Goal: Transaction & Acquisition: Book appointment/travel/reservation

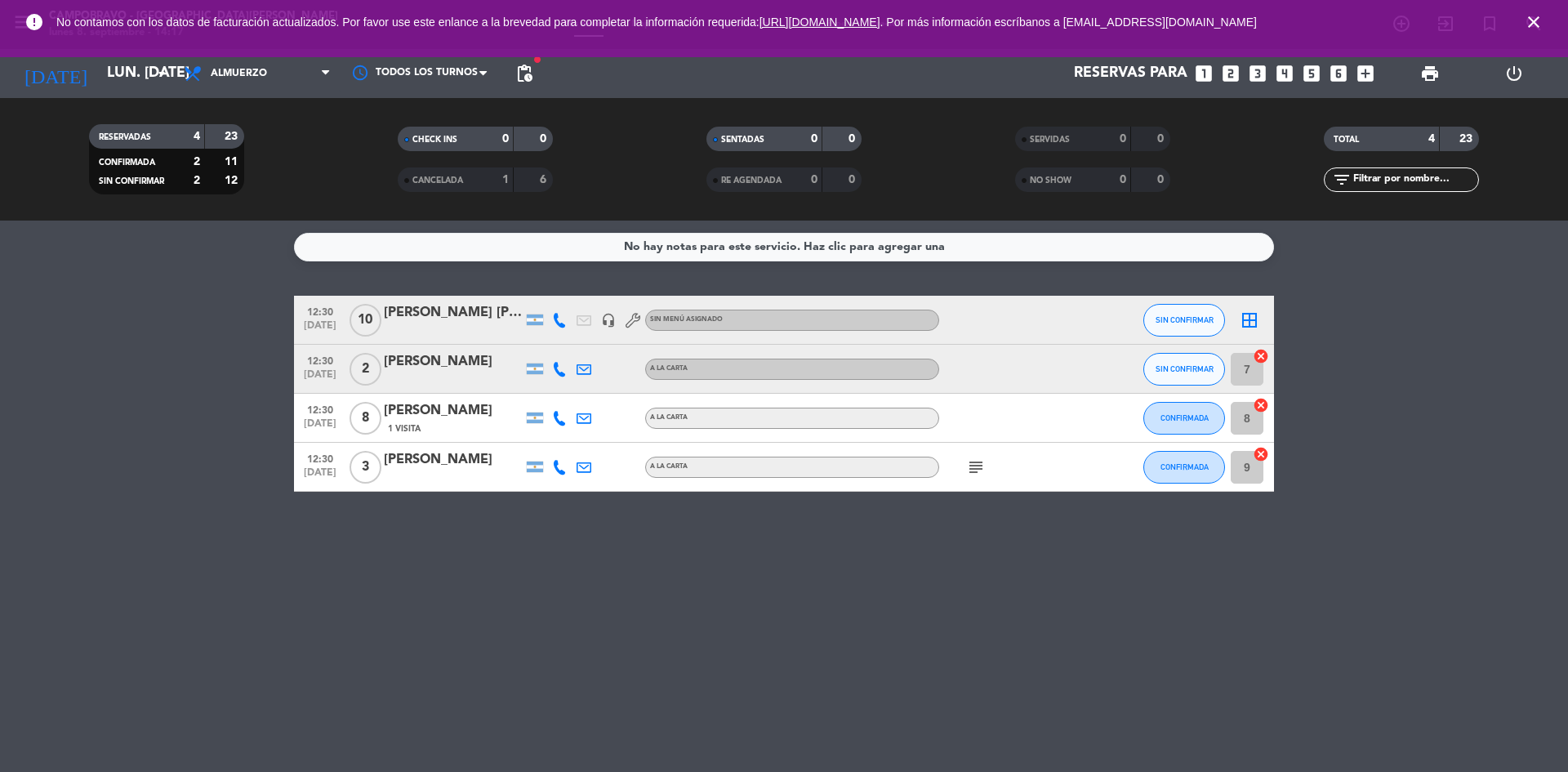
click at [1535, 20] on icon "close" at bounding box center [1534, 22] width 19 height 19
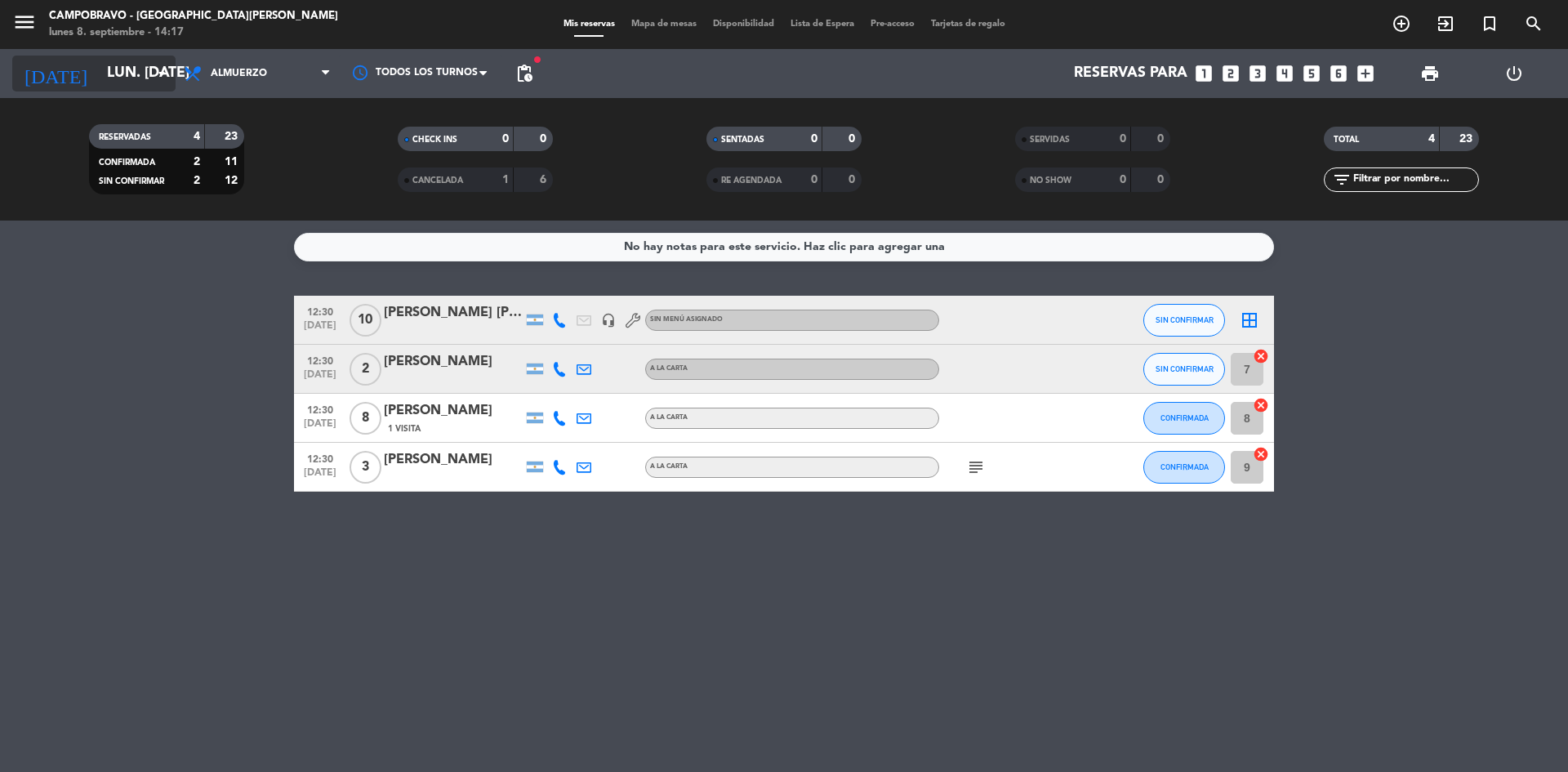
click at [153, 64] on icon "arrow_drop_down" at bounding box center [162, 74] width 19 height 19
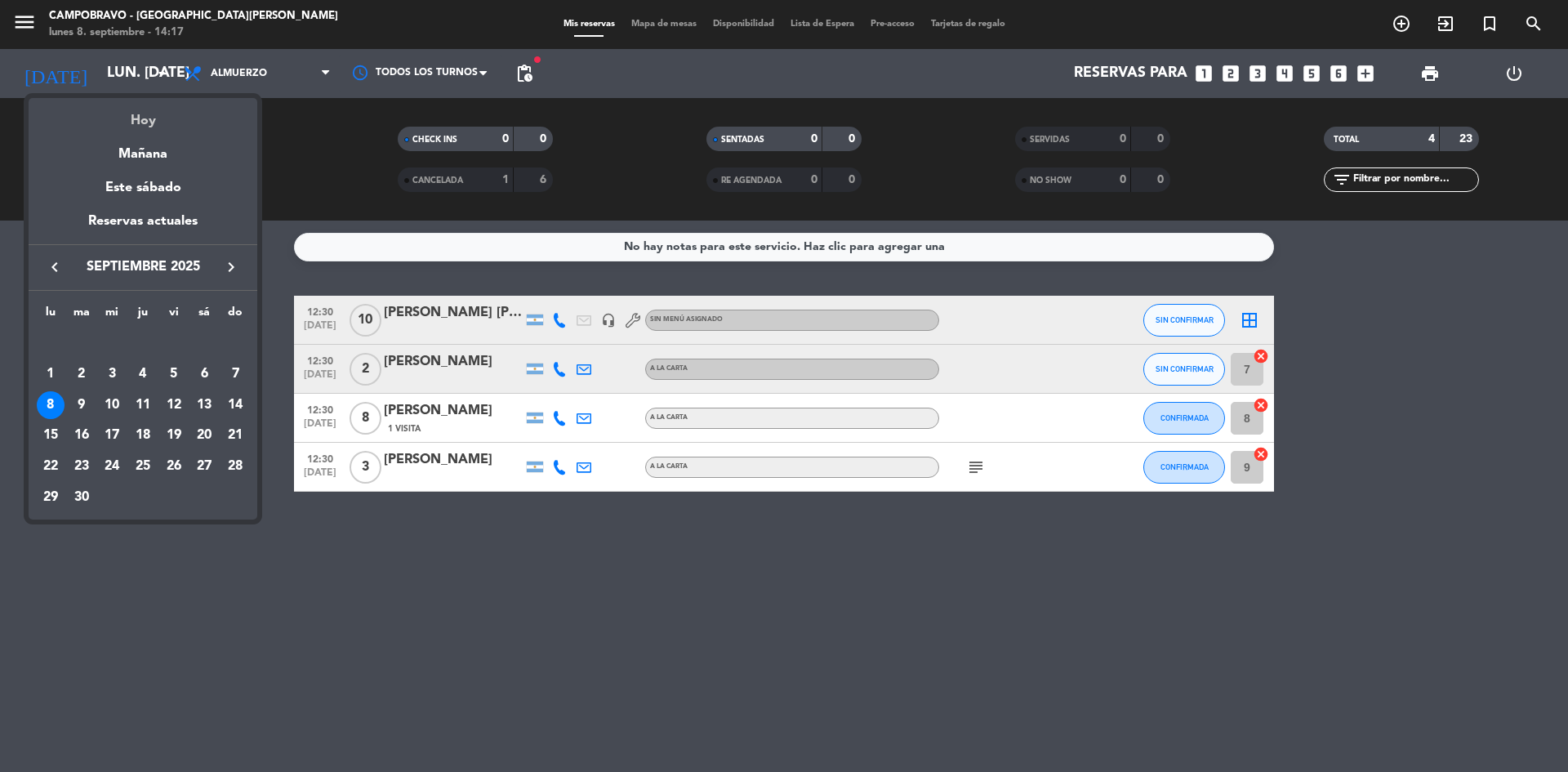
click at [156, 120] on div "Hoy" at bounding box center [142, 114] width 229 height 33
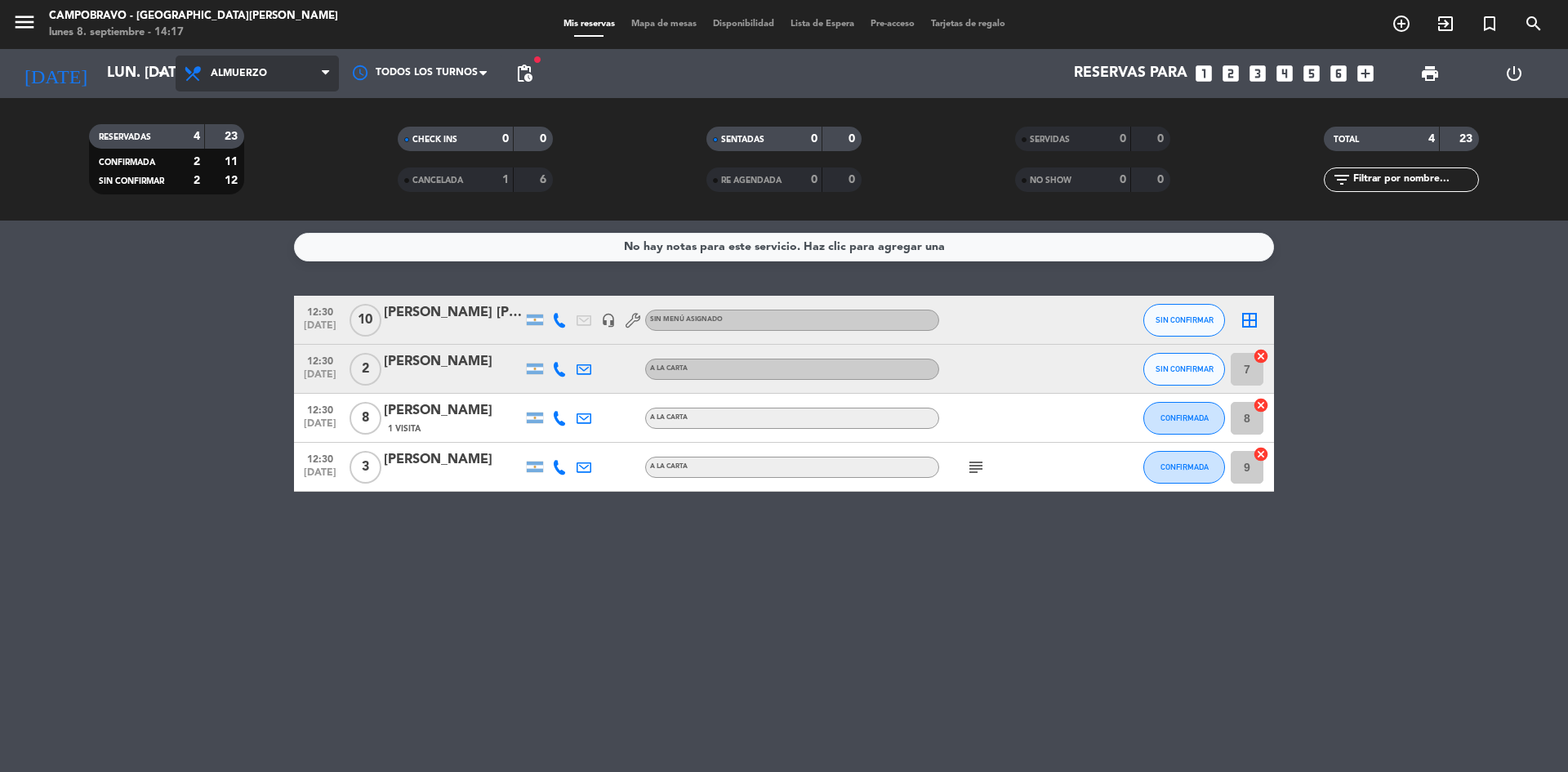
click at [316, 62] on span "Almuerzo" at bounding box center [257, 74] width 163 height 36
click at [263, 185] on div "menu Campobravo - [GEOGRAPHIC_DATA][PERSON_NAME] lunes 8. septiembre - 14:17 Mi…" at bounding box center [784, 110] width 1568 height 221
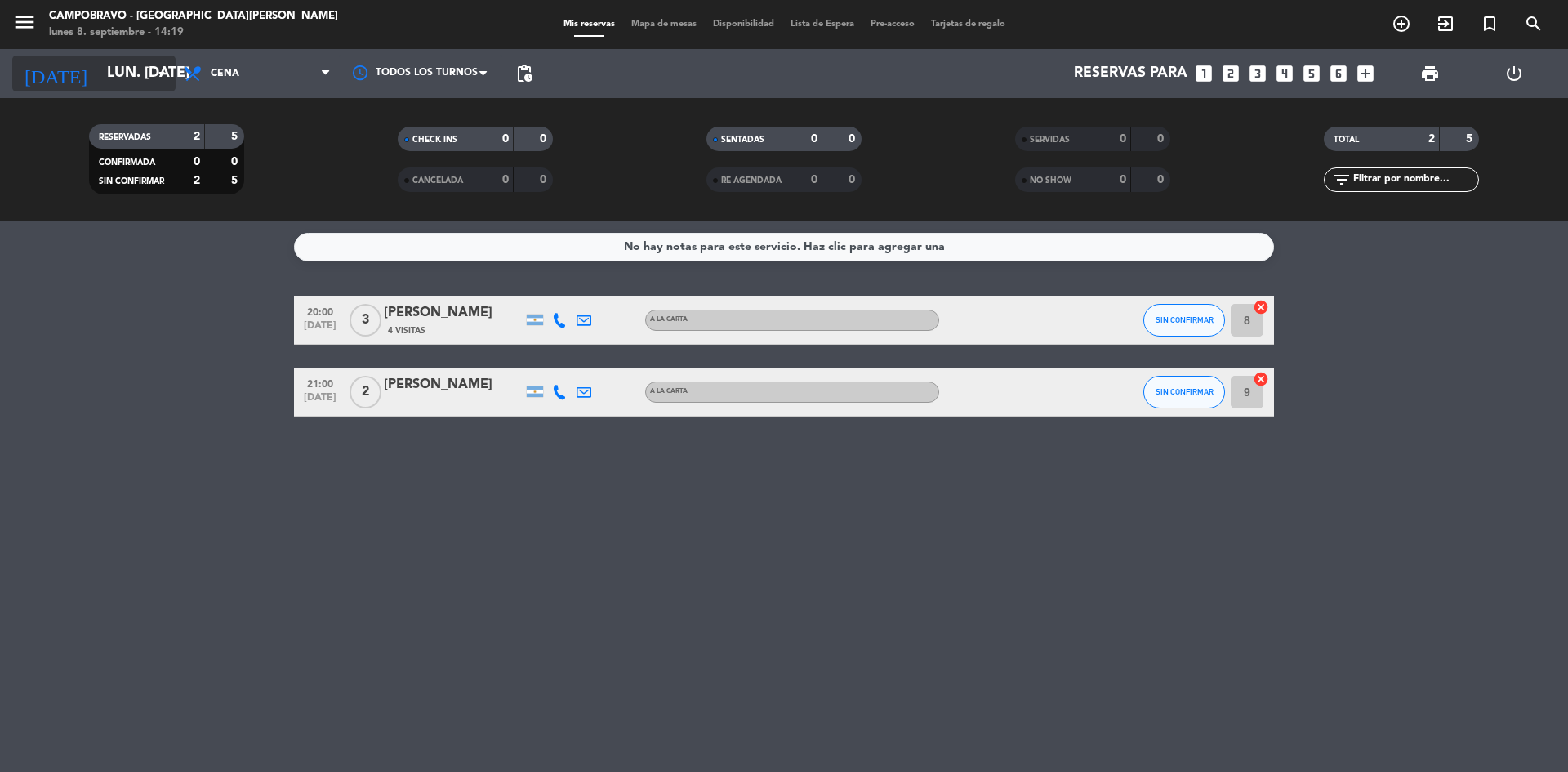
click at [143, 80] on input "lun. [DATE]" at bounding box center [193, 74] width 189 height 33
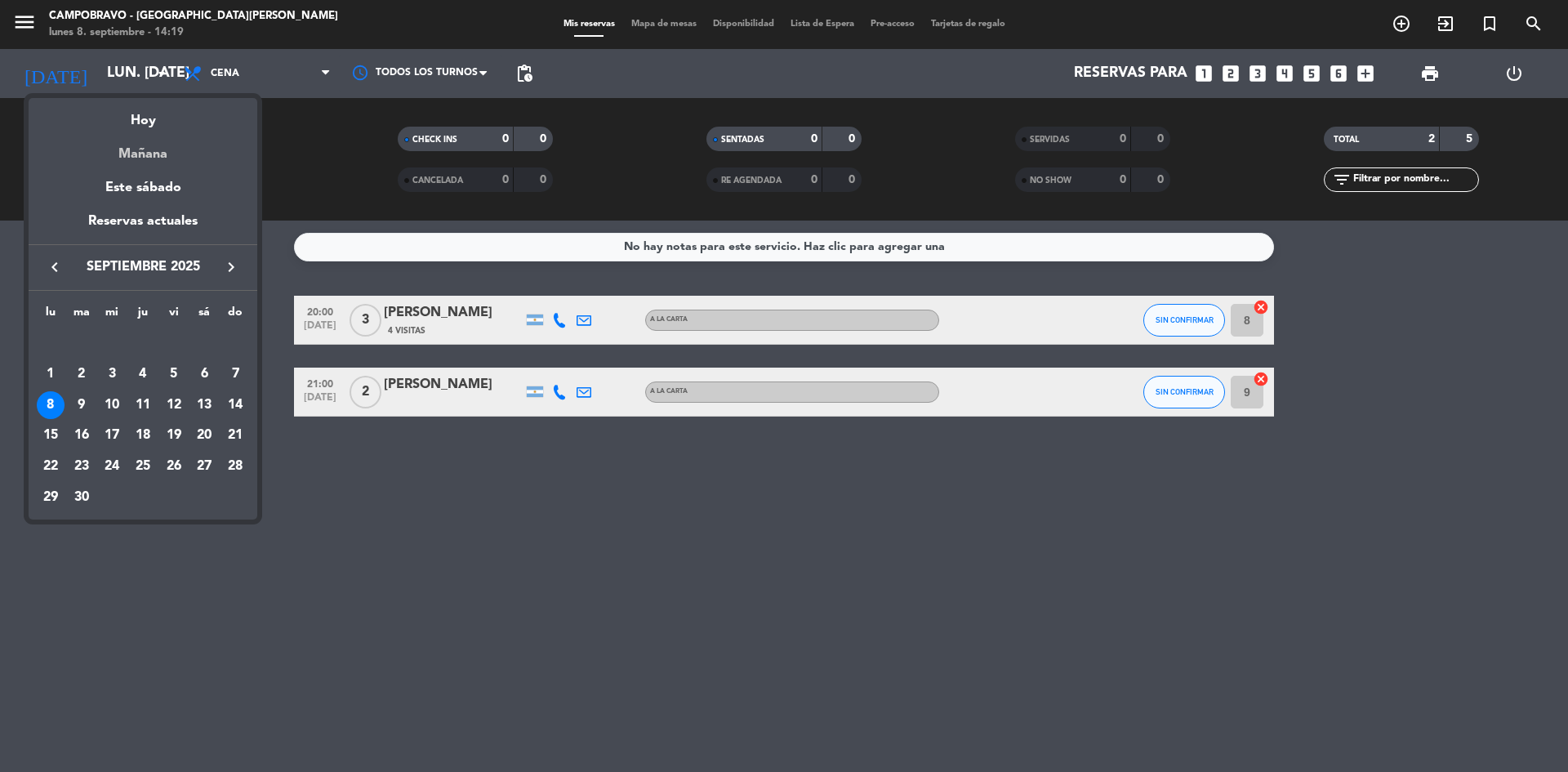
click at [142, 153] on div "Mañana" at bounding box center [142, 147] width 229 height 33
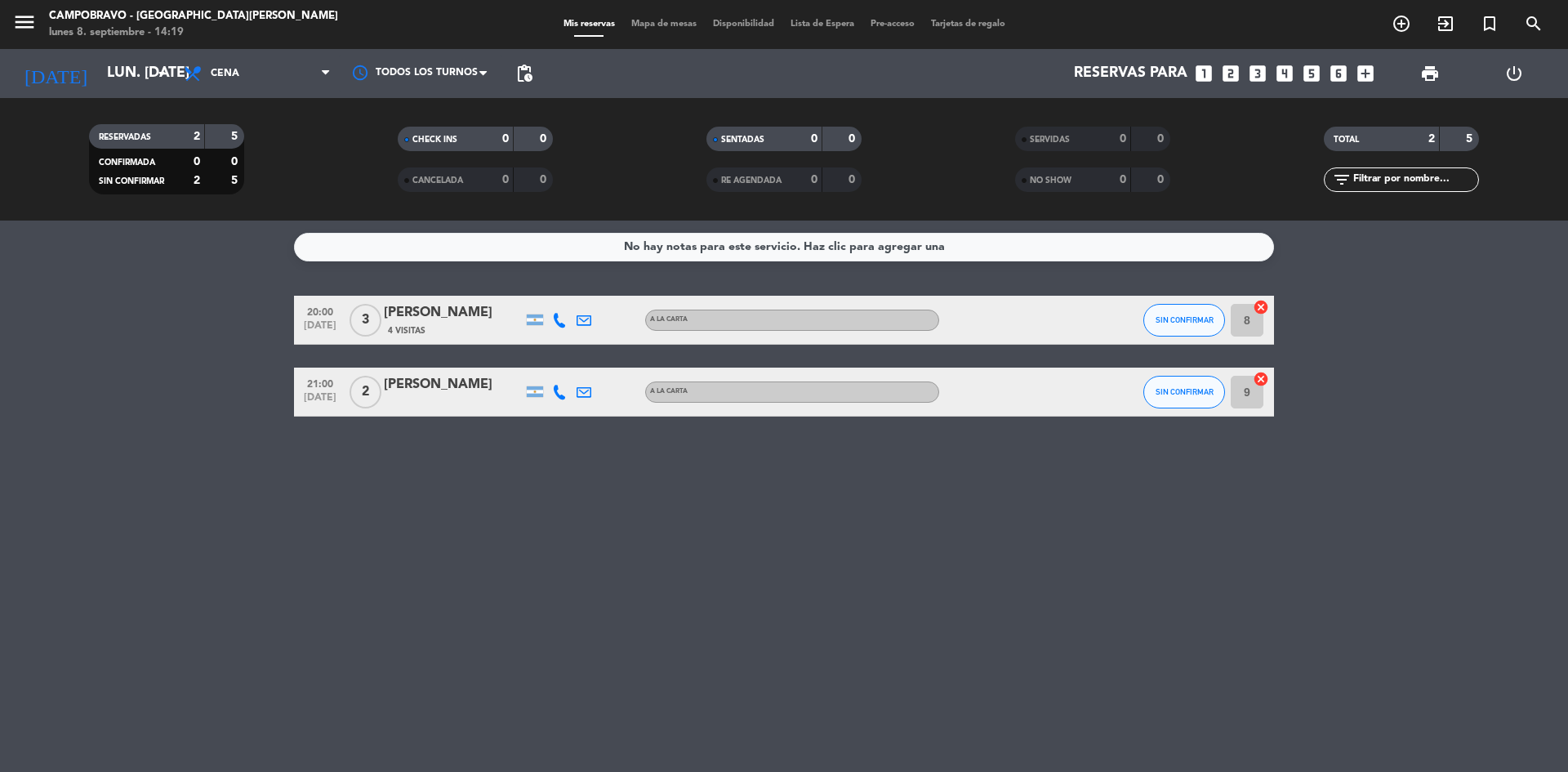
type input "[DATE] sep."
click at [326, 82] on span "Cena" at bounding box center [257, 74] width 163 height 36
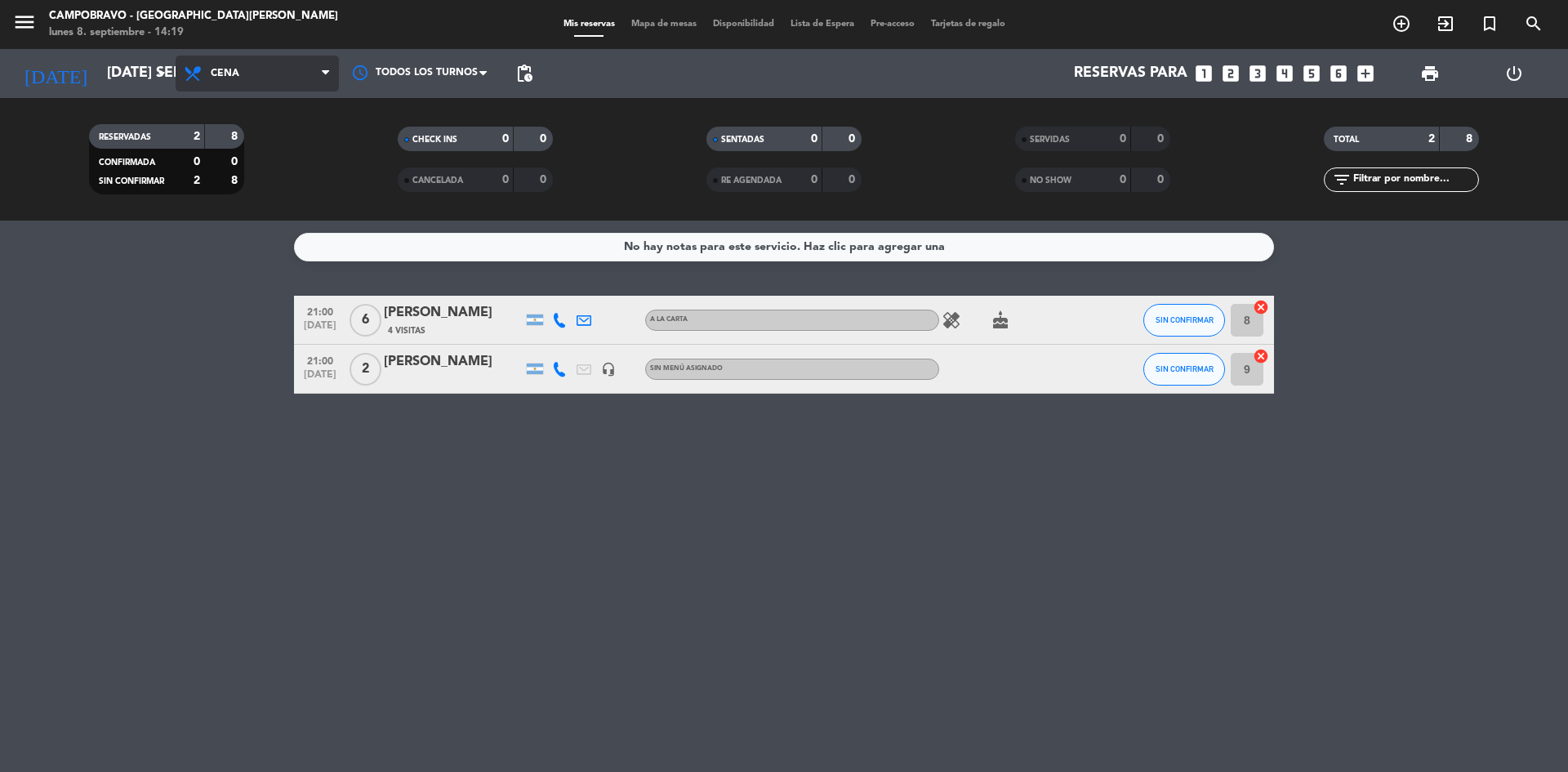
click at [321, 81] on span "Cena" at bounding box center [257, 74] width 163 height 36
click at [302, 145] on div "menu Campobravo - [GEOGRAPHIC_DATA][PERSON_NAME] lunes 8. septiembre - 14:19 Mi…" at bounding box center [784, 110] width 1568 height 221
click at [1398, 26] on icon "add_circle_outline" at bounding box center [1401, 24] width 19 height 19
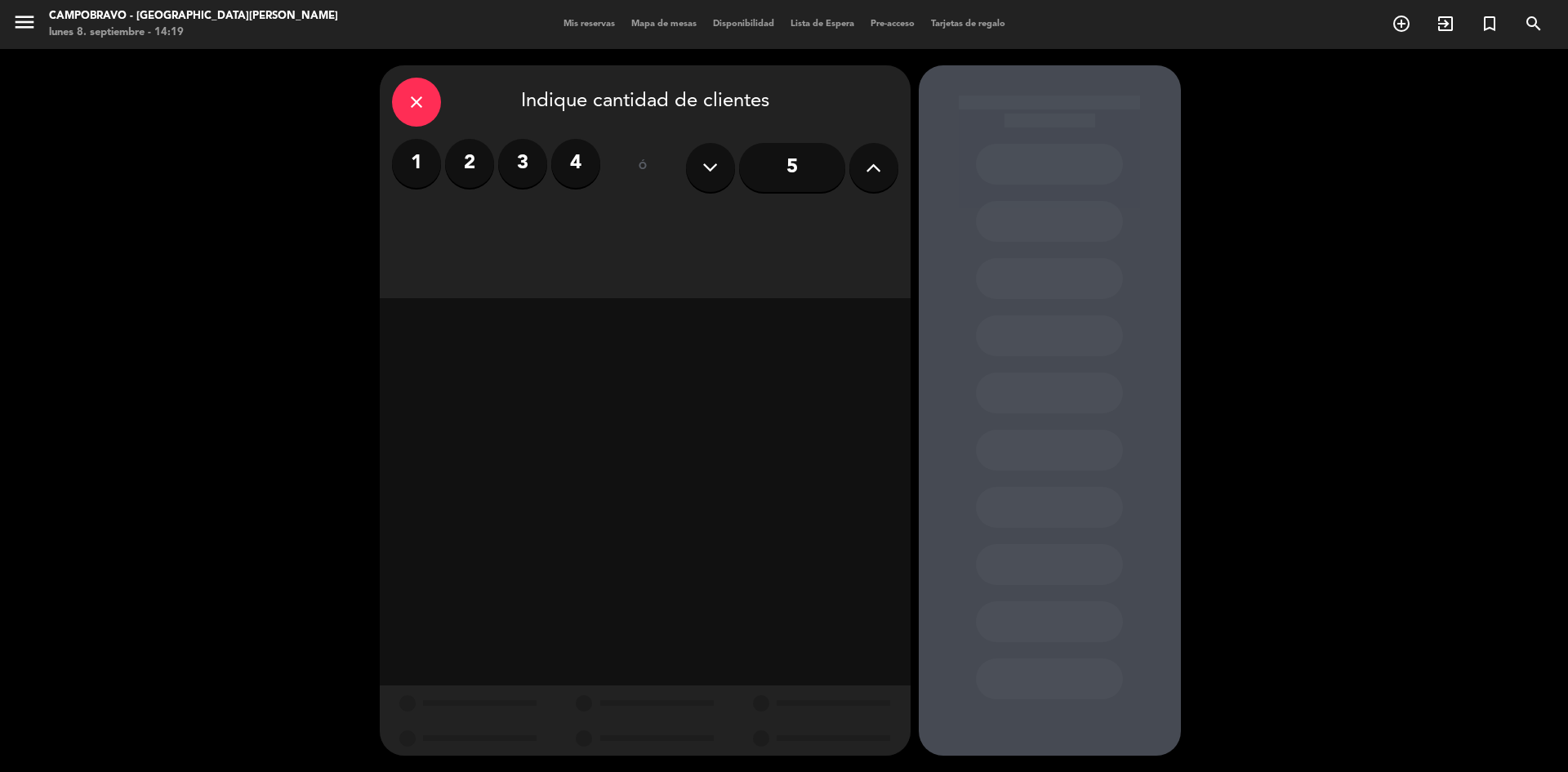
click at [881, 167] on icon at bounding box center [873, 167] width 15 height 25
click at [881, 165] on icon at bounding box center [873, 167] width 15 height 25
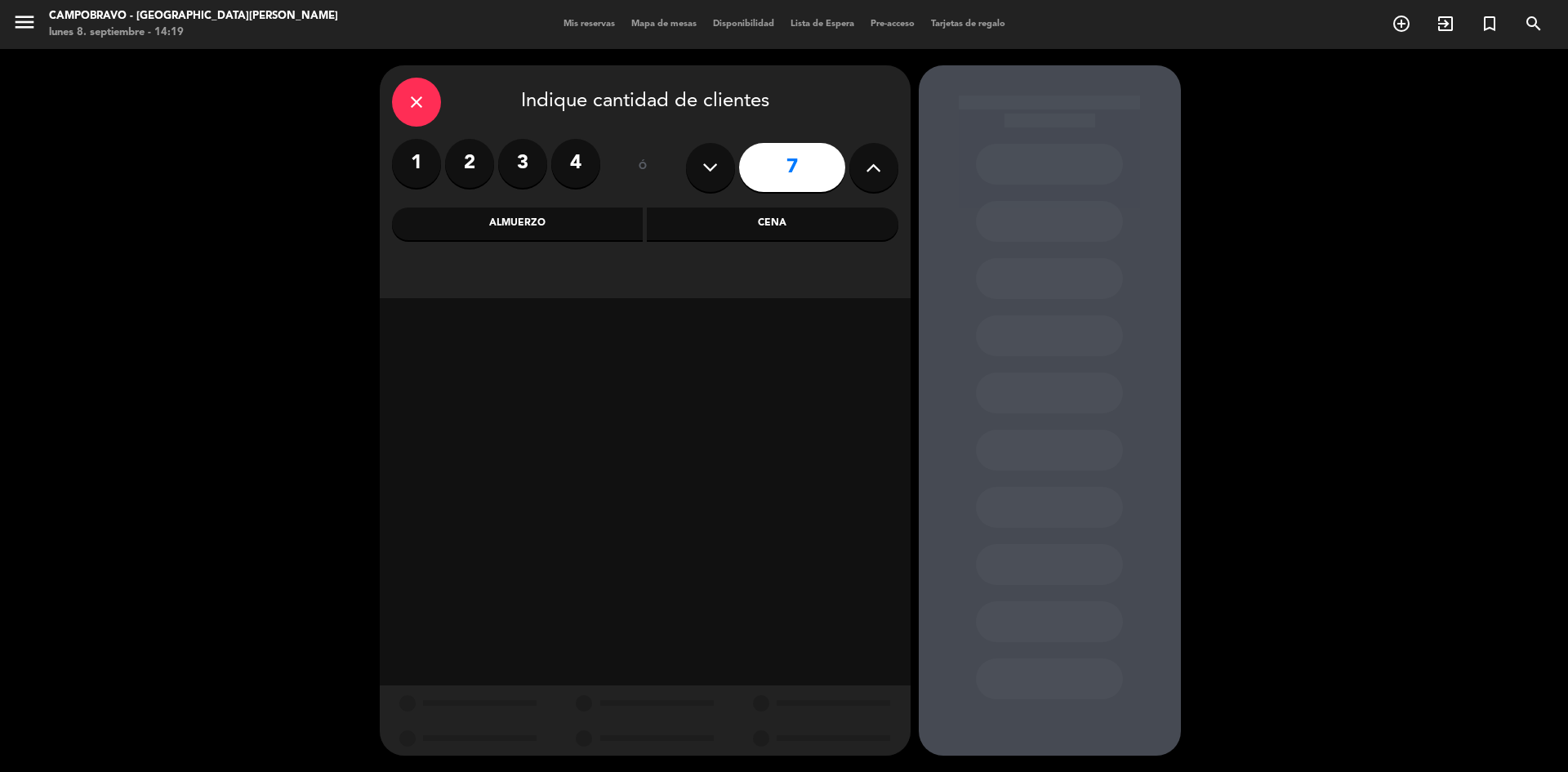
click at [881, 165] on icon at bounding box center [873, 167] width 15 height 25
click at [879, 165] on icon at bounding box center [873, 167] width 15 height 25
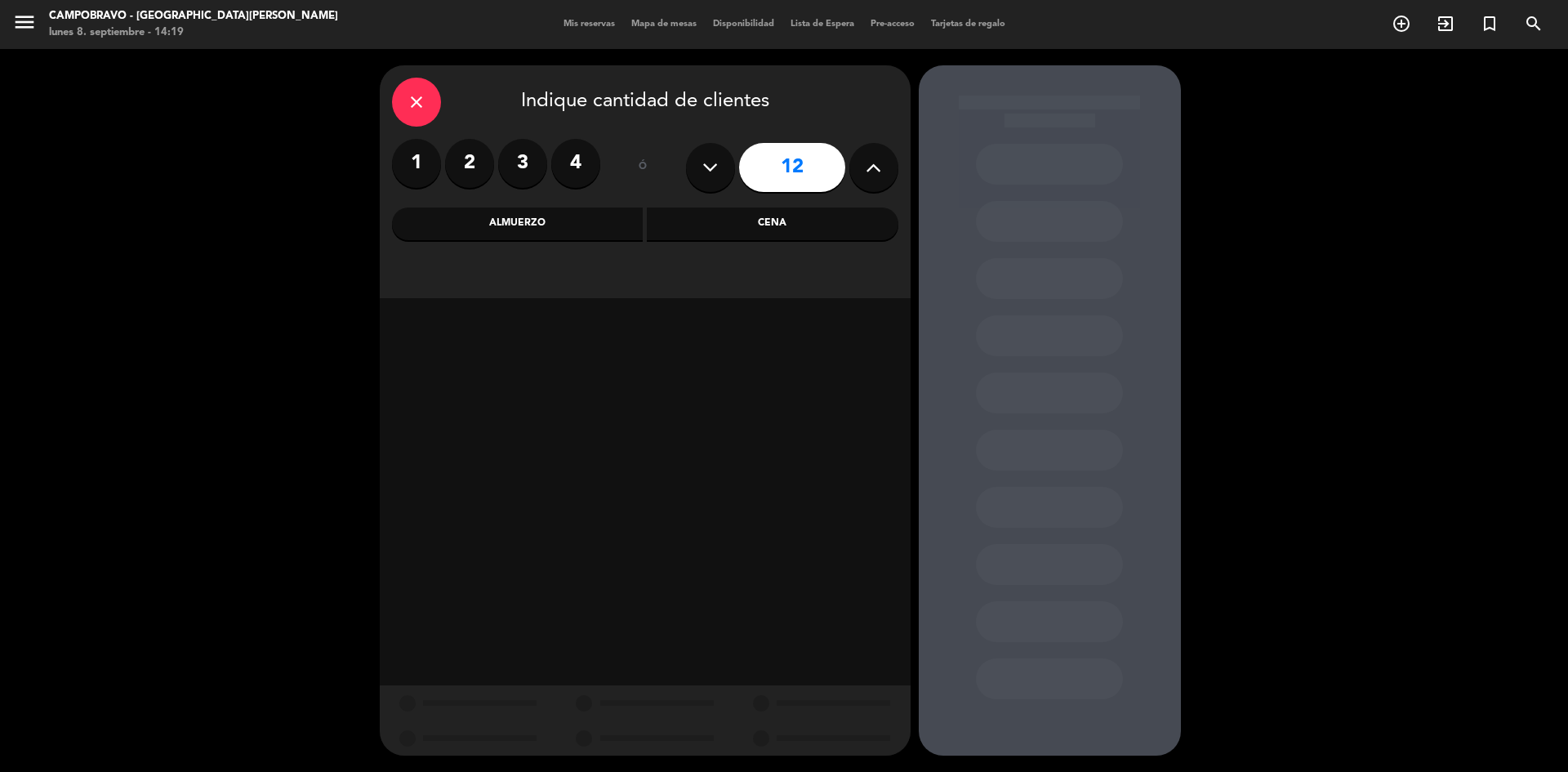
click at [879, 165] on icon at bounding box center [873, 167] width 15 height 25
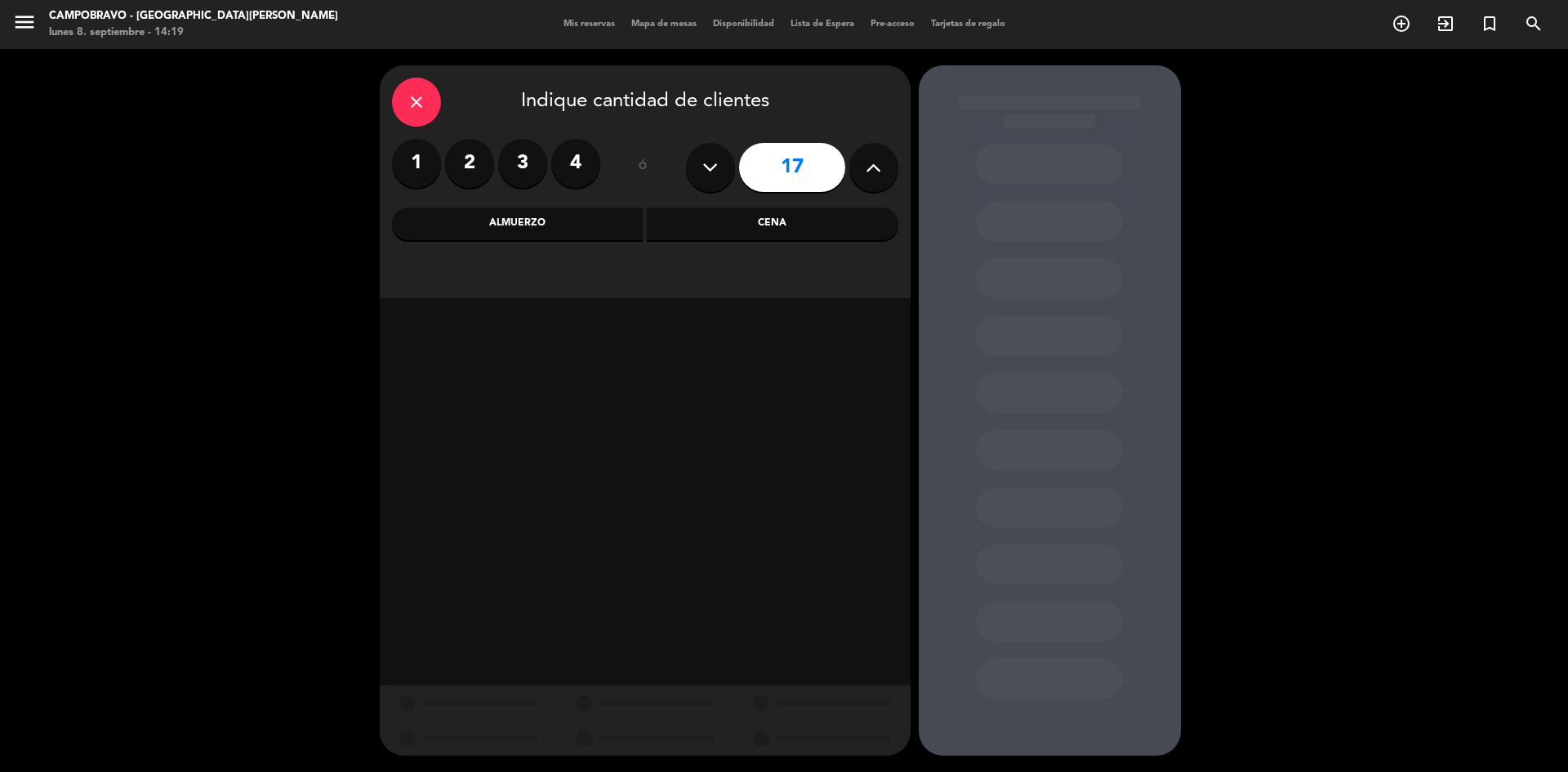
click at [879, 165] on icon at bounding box center [873, 167] width 15 height 25
type input "20"
click at [580, 220] on div "Almuerzo" at bounding box center [517, 224] width 251 height 33
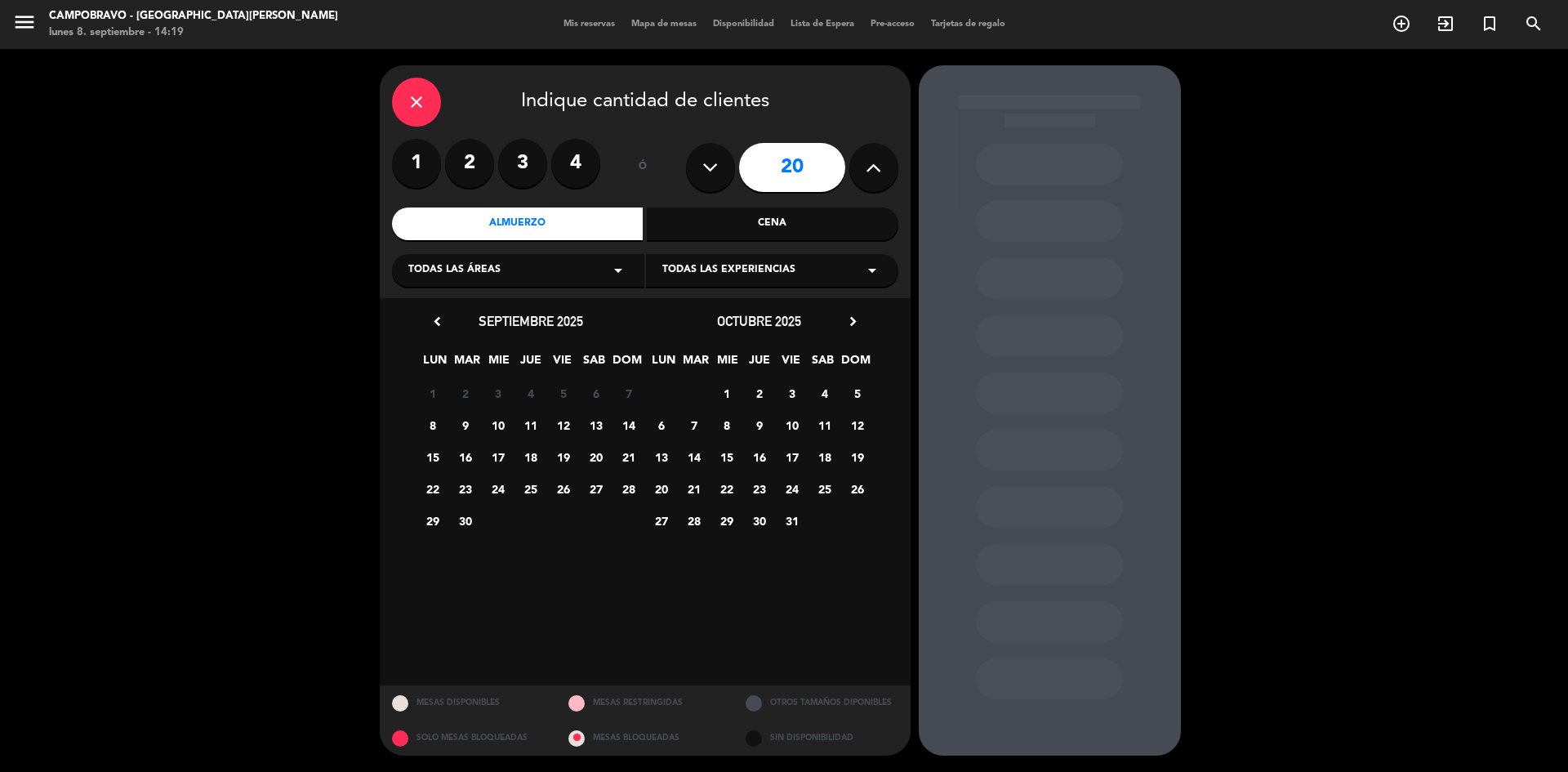
click at [466, 426] on span "9" at bounding box center [465, 425] width 27 height 27
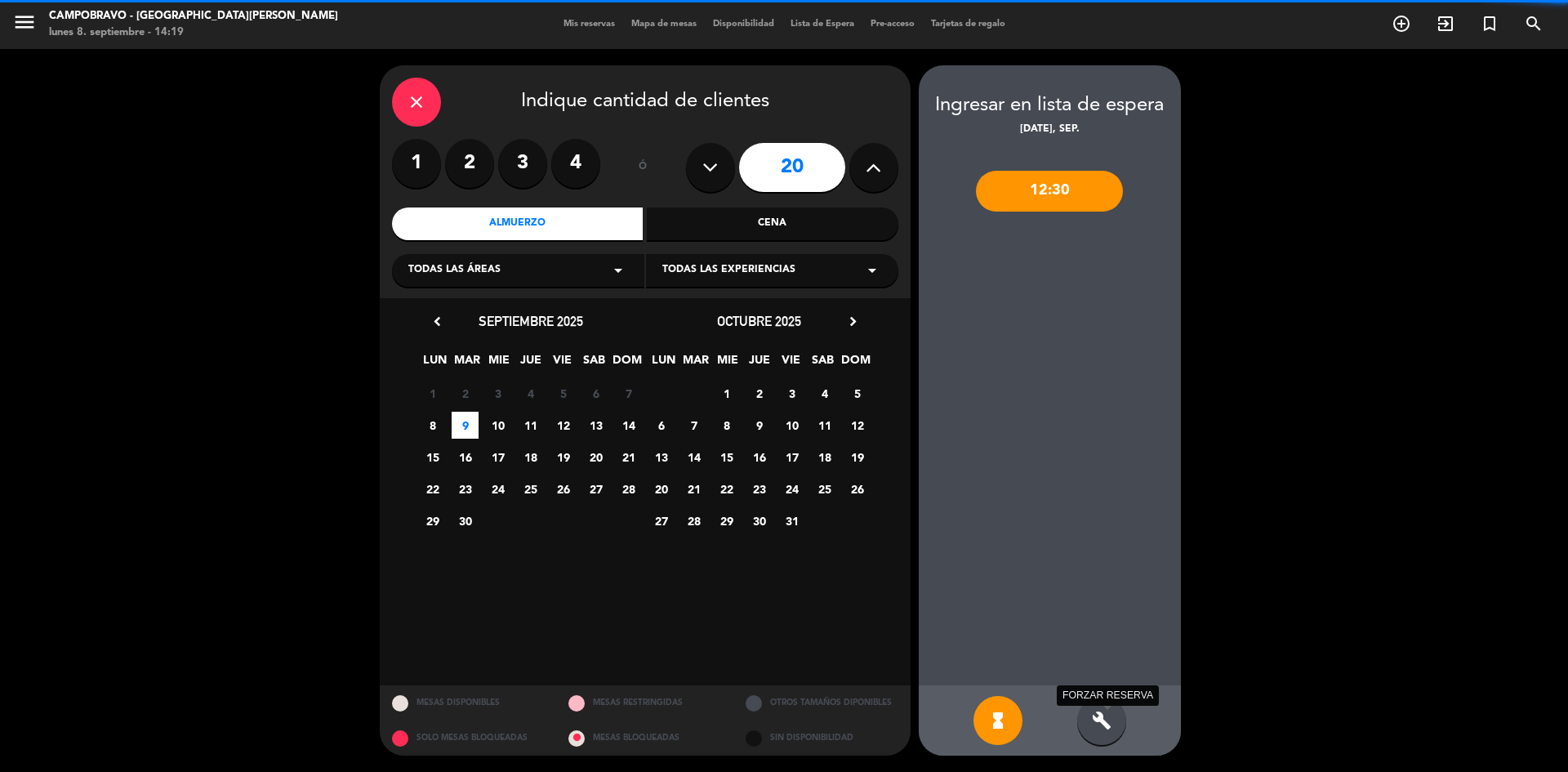
click at [1110, 724] on icon "build" at bounding box center [1101, 720] width 19 height 19
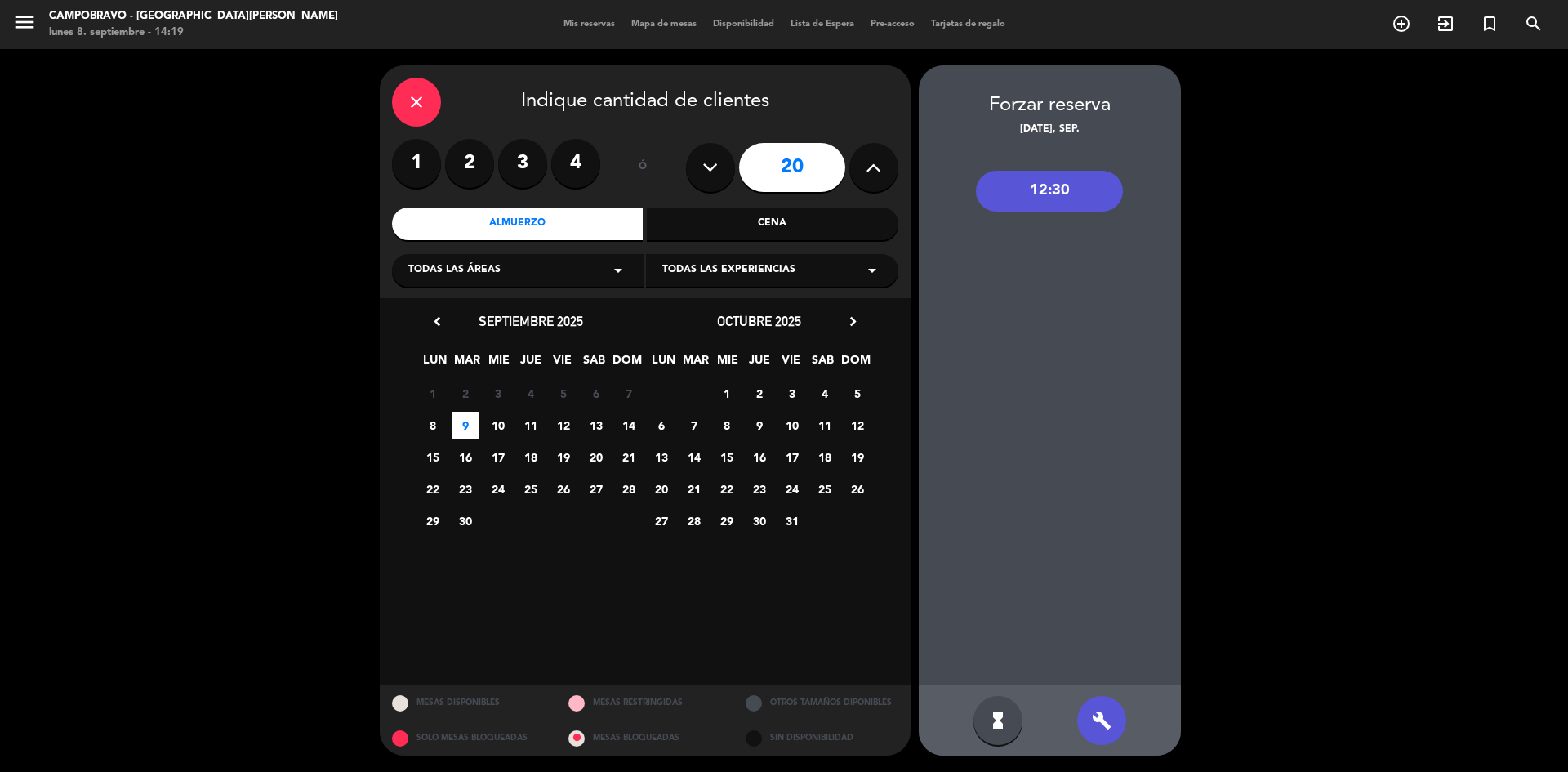
click at [1040, 196] on div "12:30" at bounding box center [1049, 190] width 147 height 41
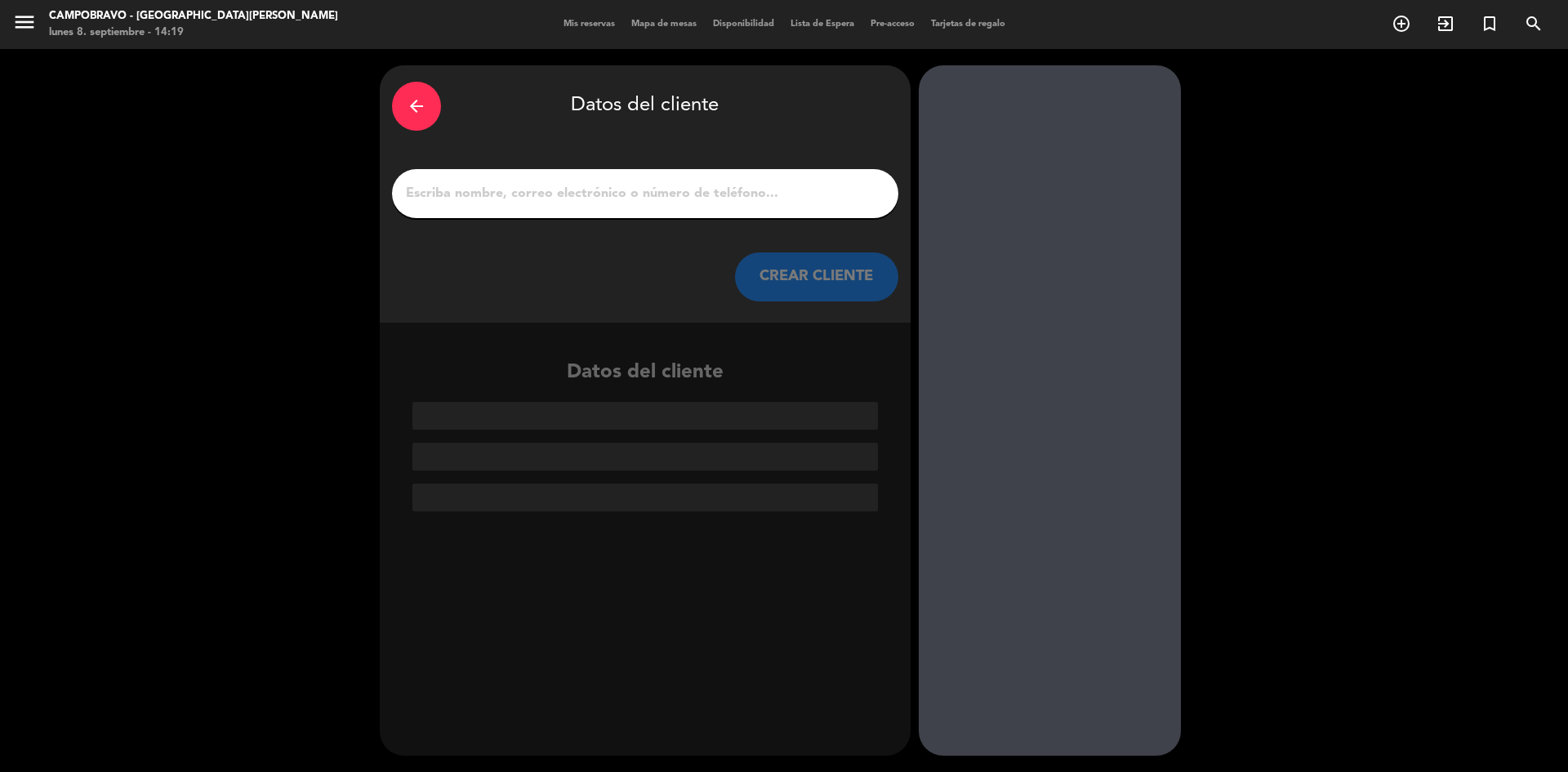
click at [701, 195] on input "1" at bounding box center [645, 193] width 482 height 23
click at [628, 200] on input "1" at bounding box center [645, 193] width 482 height 23
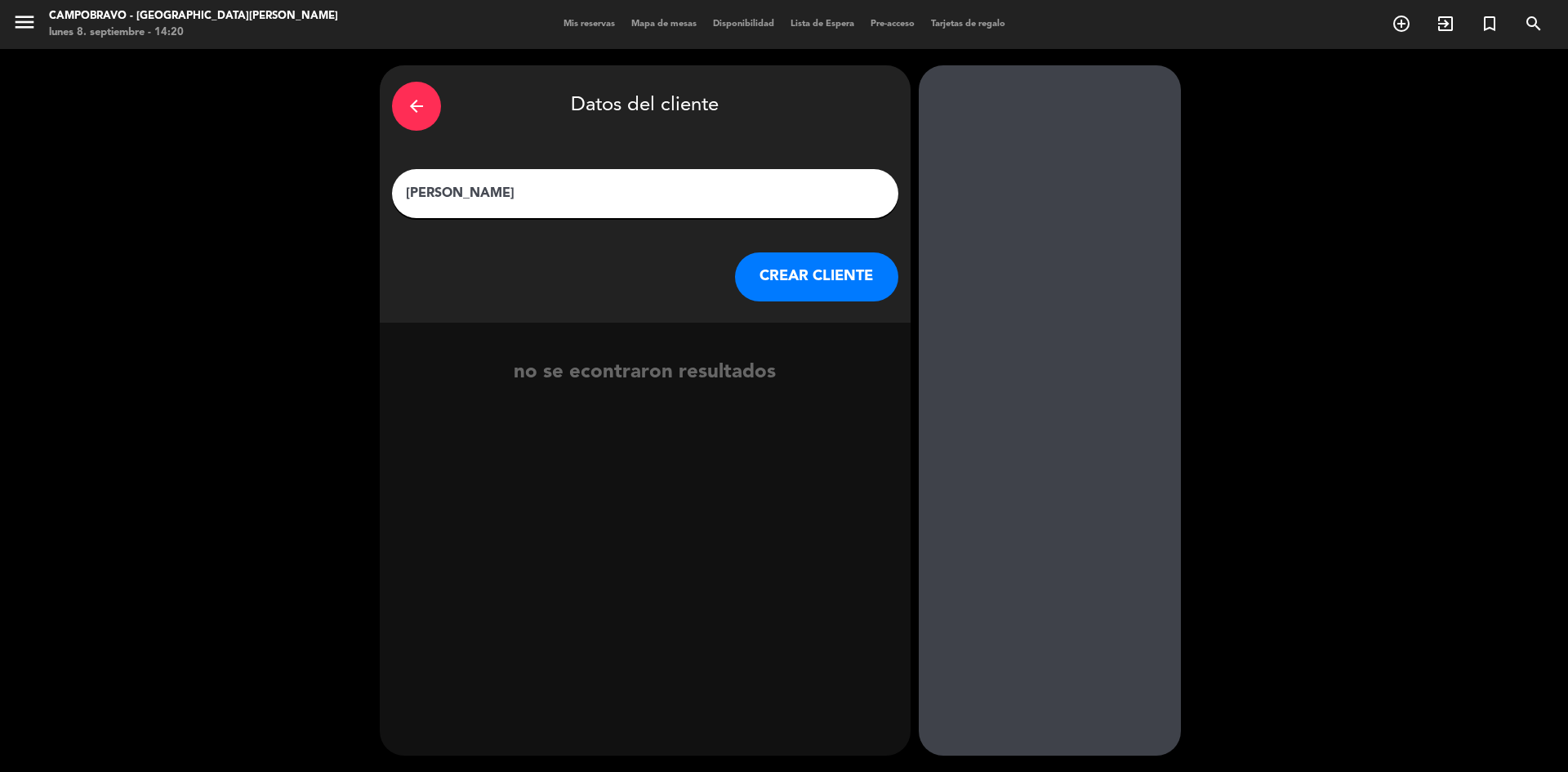
type input "[PERSON_NAME]"
click at [799, 288] on button "CREAR CLIENTE" at bounding box center [817, 276] width 163 height 49
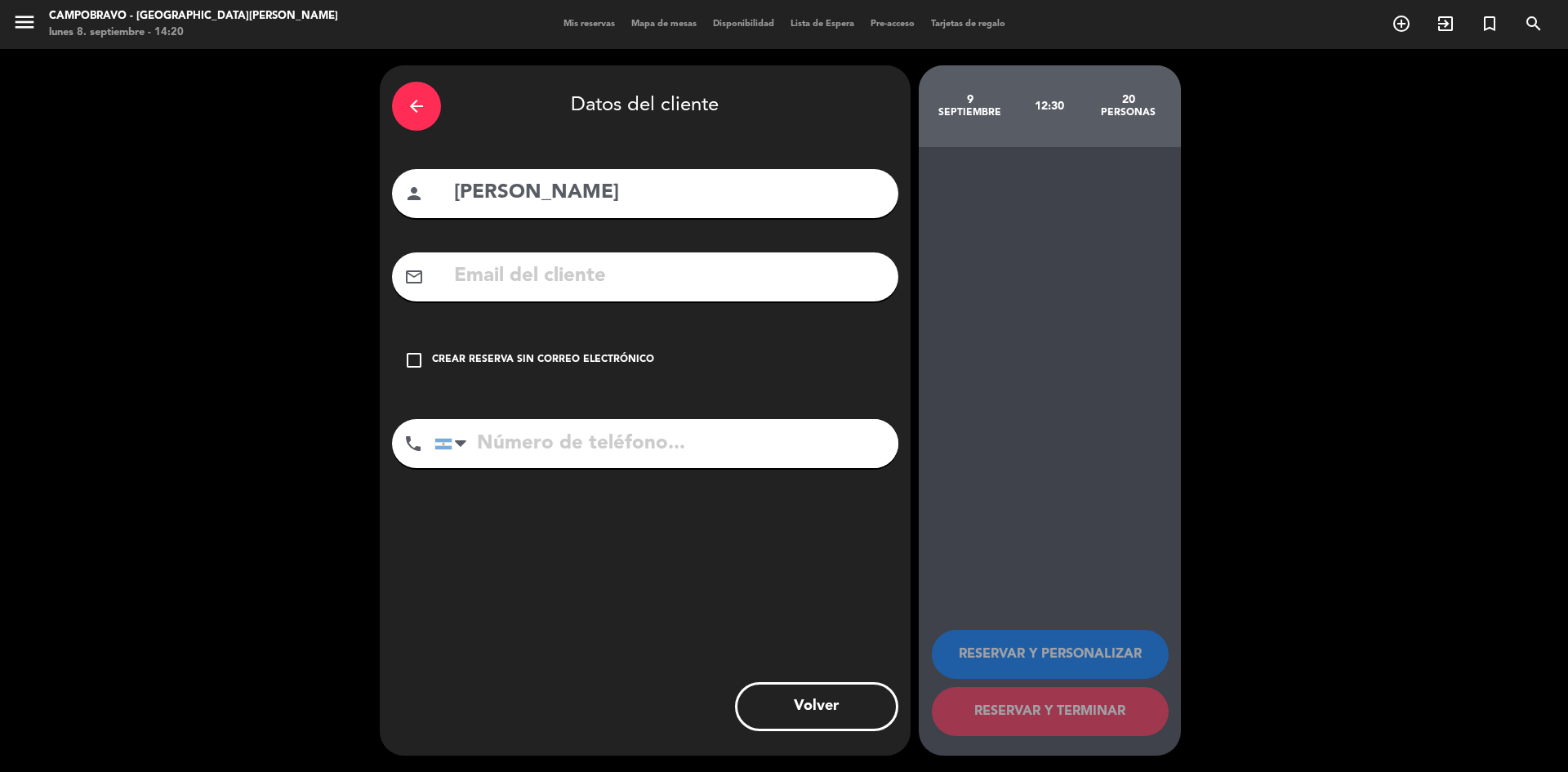
click at [410, 365] on icon "check_box_outline_blank" at bounding box center [414, 360] width 19 height 19
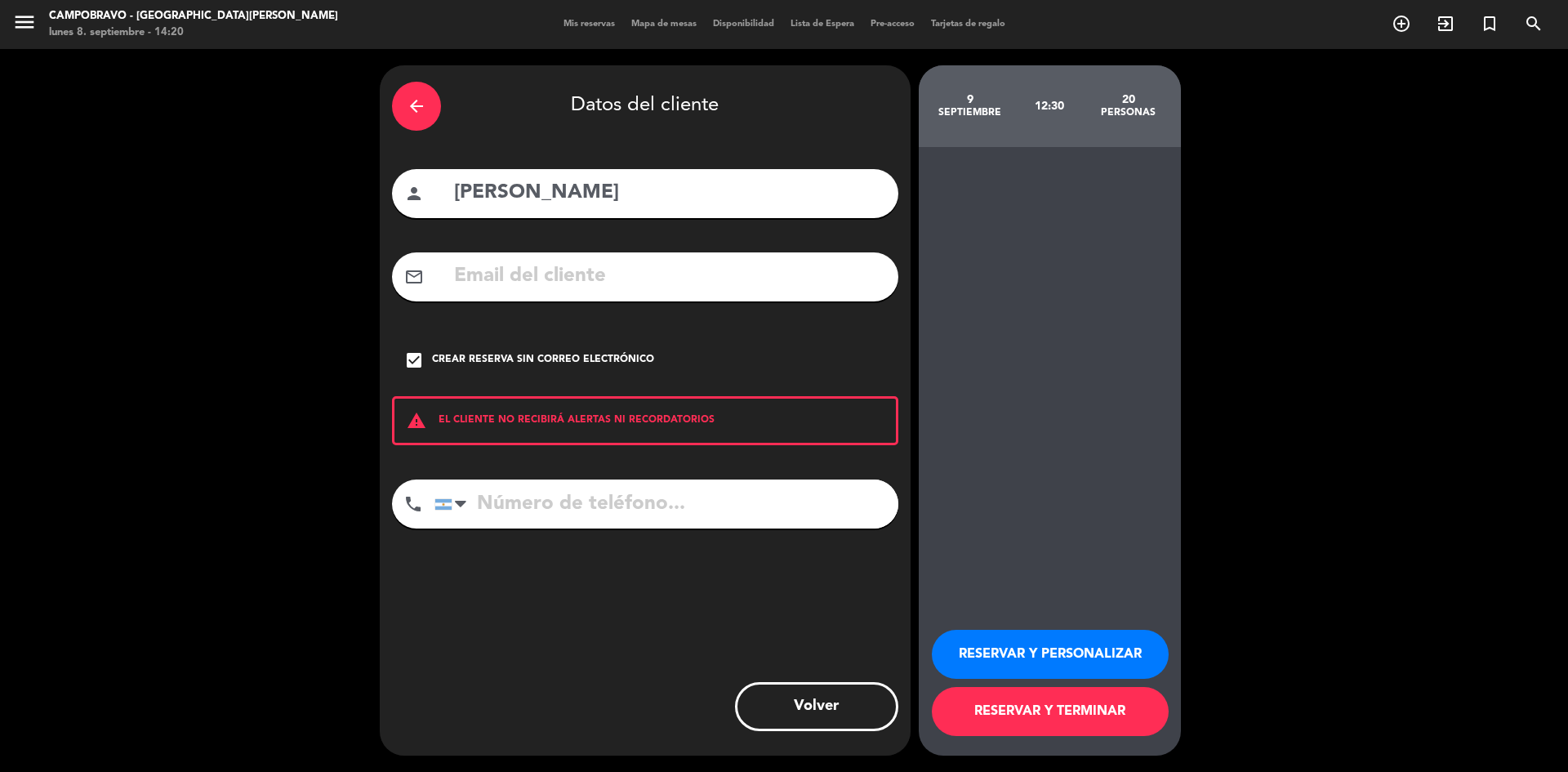
click at [516, 510] on input "tel" at bounding box center [665, 503] width 464 height 49
type input "1121825820"
click at [545, 191] on input "[PERSON_NAME]" at bounding box center [668, 192] width 433 height 33
click at [552, 190] on input "[PERSON_NAME]" at bounding box center [668, 192] width 433 height 33
type input "[PERSON_NAME]"
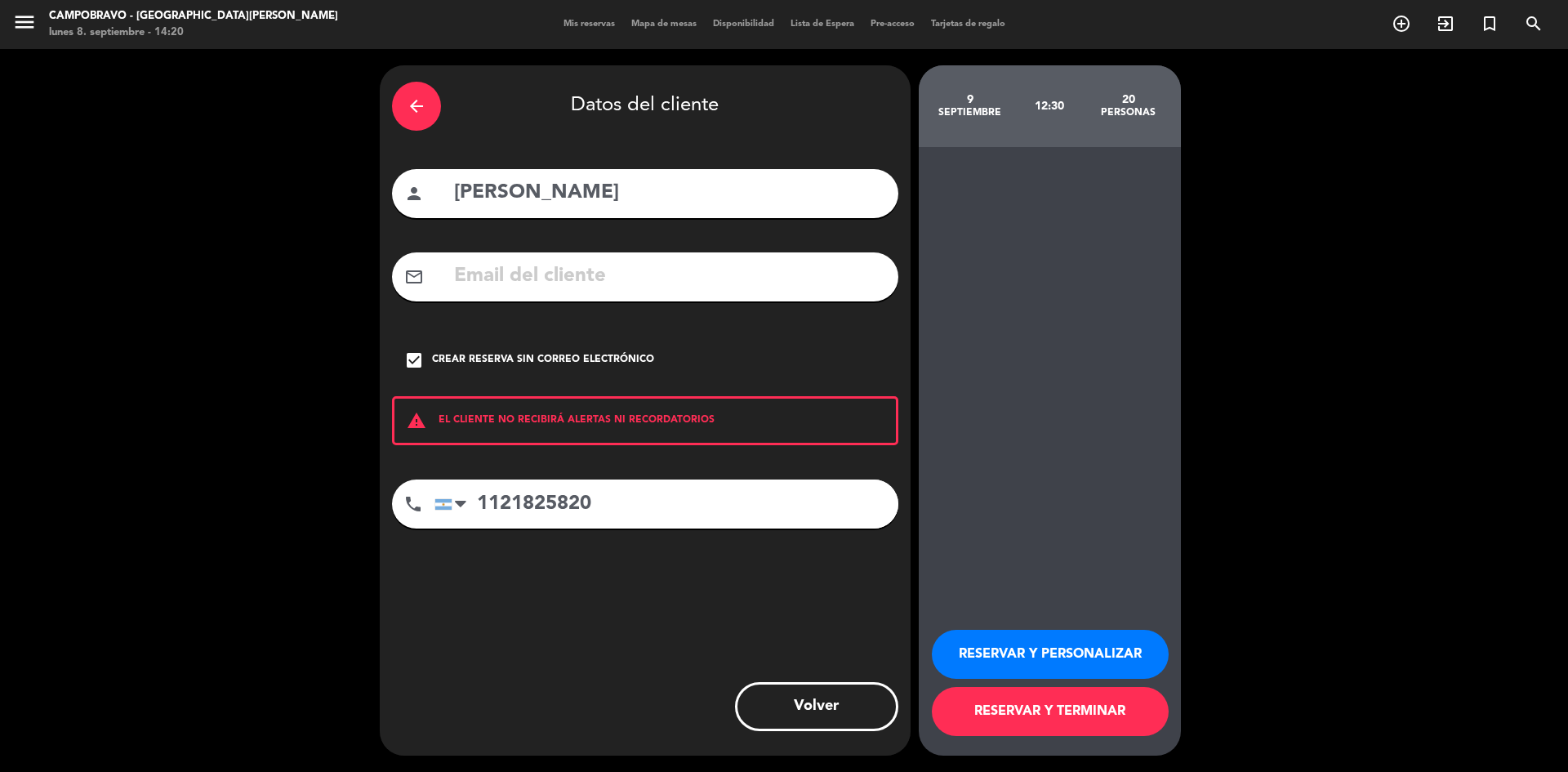
drag, startPoint x: 985, startPoint y: 585, endPoint x: 992, endPoint y: 630, distance: 45.5
click at [987, 585] on div "RESERVAR Y PERSONALIZAR RESERVAR Y TERMINAR" at bounding box center [1050, 452] width 262 height 608
click at [992, 655] on button "RESERVAR Y PERSONALIZAR" at bounding box center [1050, 653] width 237 height 49
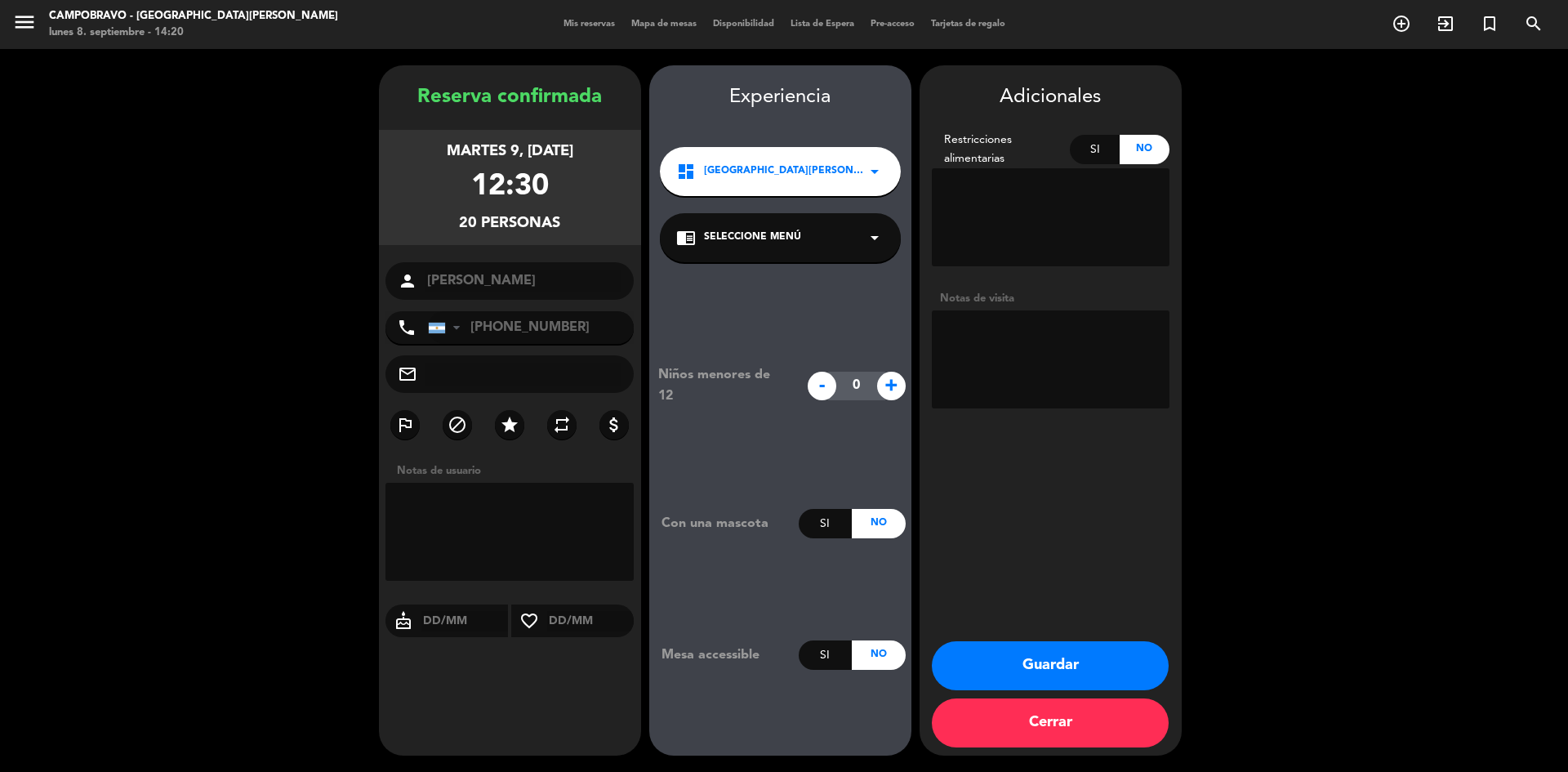
click at [970, 342] on textarea at bounding box center [1050, 360] width 238 height 98
type textarea "toldos bcos"
click at [1007, 667] on button "Guardar" at bounding box center [1050, 665] width 237 height 49
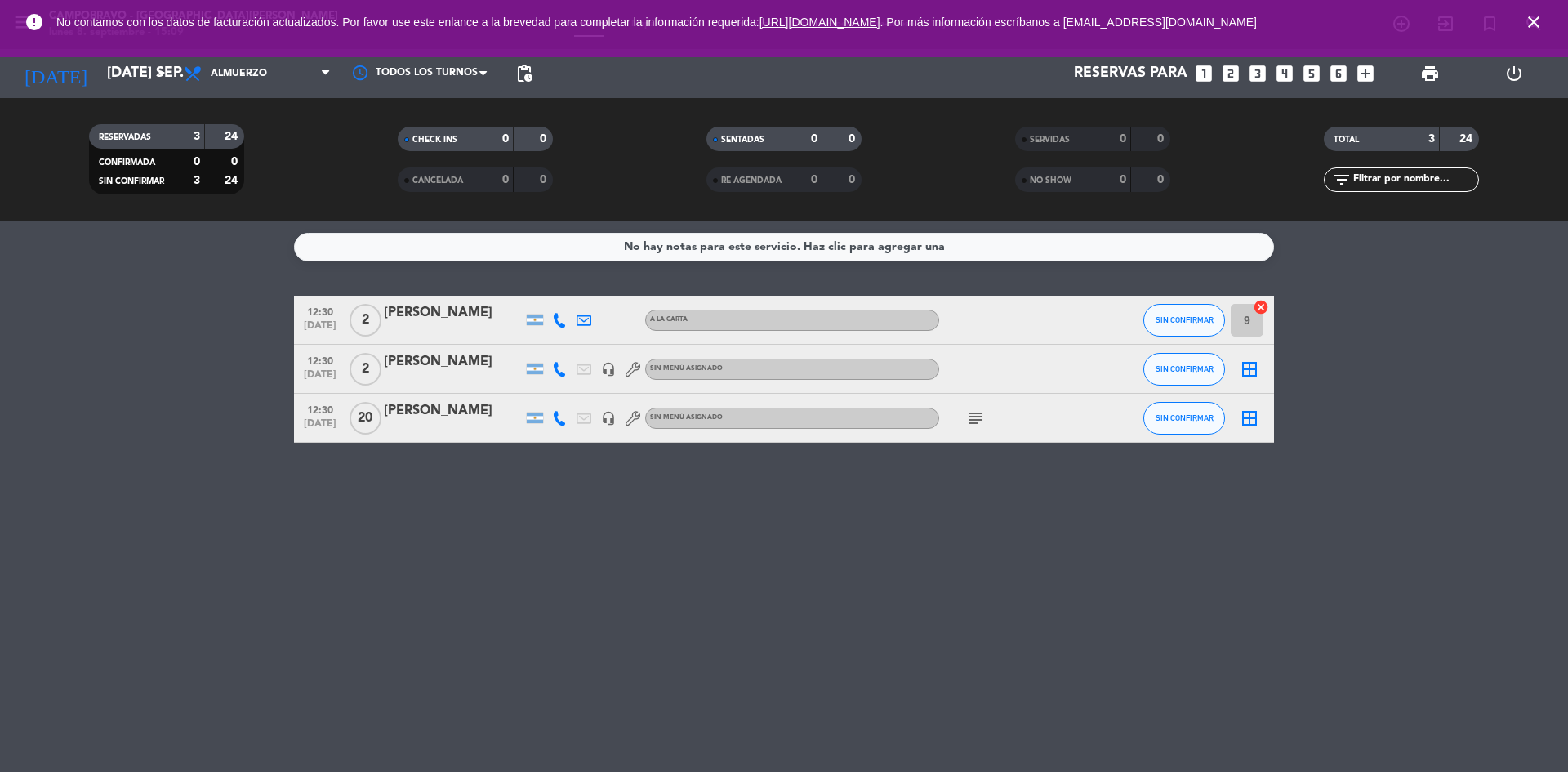
click at [243, 97] on div "Todos los servicios Almuerzo Cena Almuerzo Todos los servicios Almuerzo Cena" at bounding box center [257, 73] width 163 height 49
click at [161, 77] on icon "arrow_drop_down" at bounding box center [162, 74] width 19 height 19
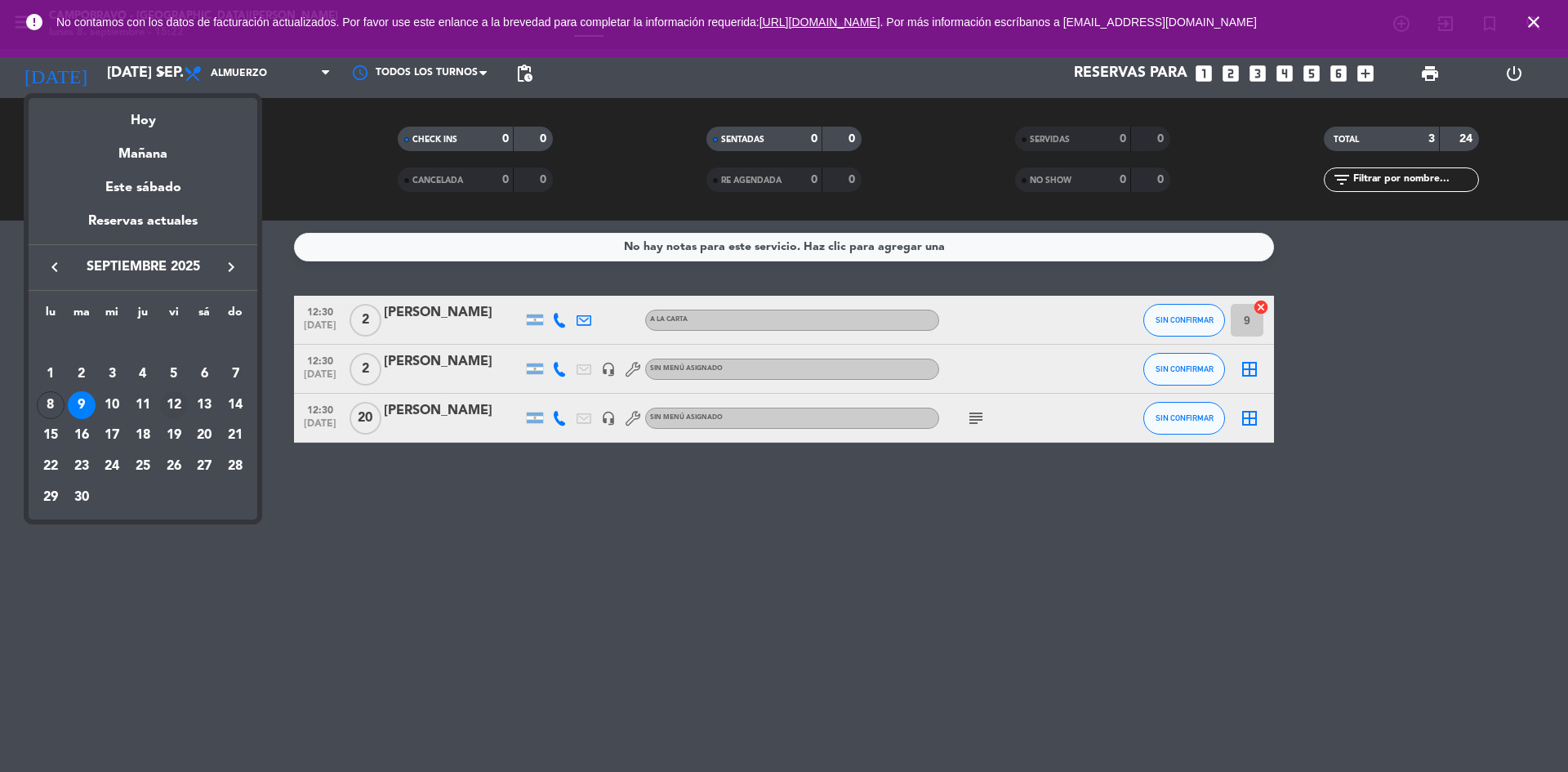
click at [175, 401] on div "12" at bounding box center [173, 405] width 28 height 28
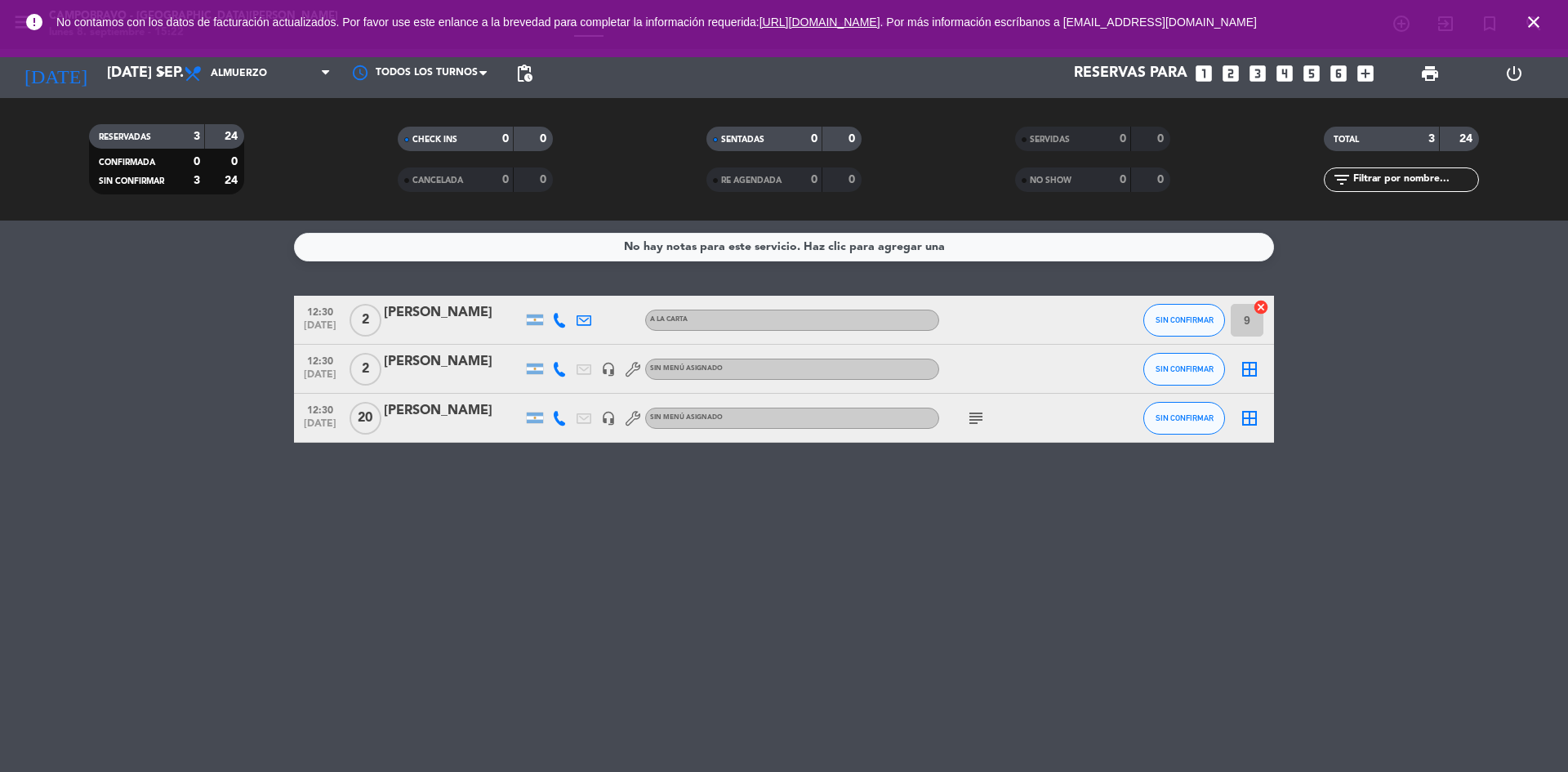
type input "vie. [DATE]"
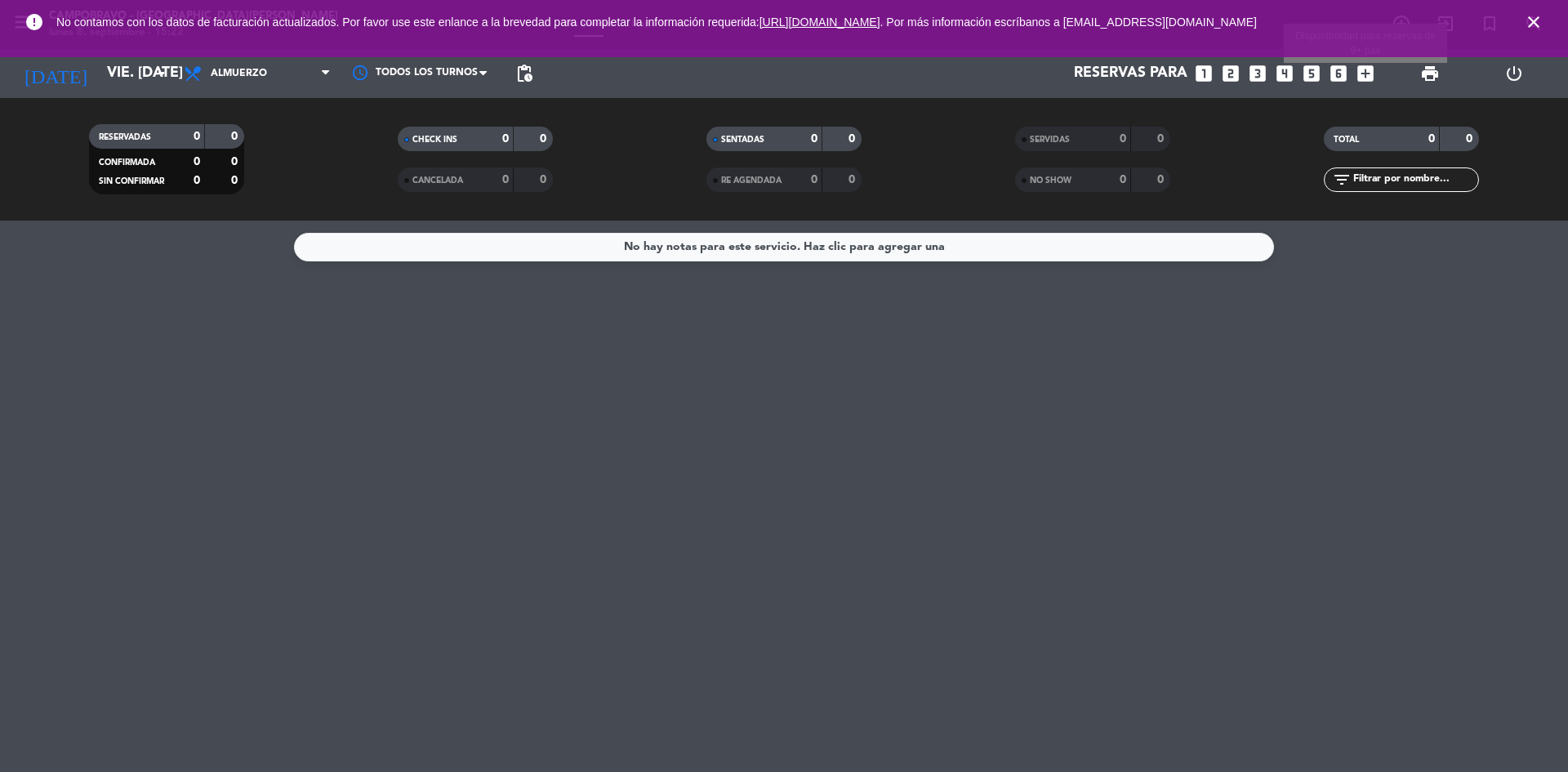
click at [1364, 81] on icon "add_box" at bounding box center [1365, 74] width 21 height 21
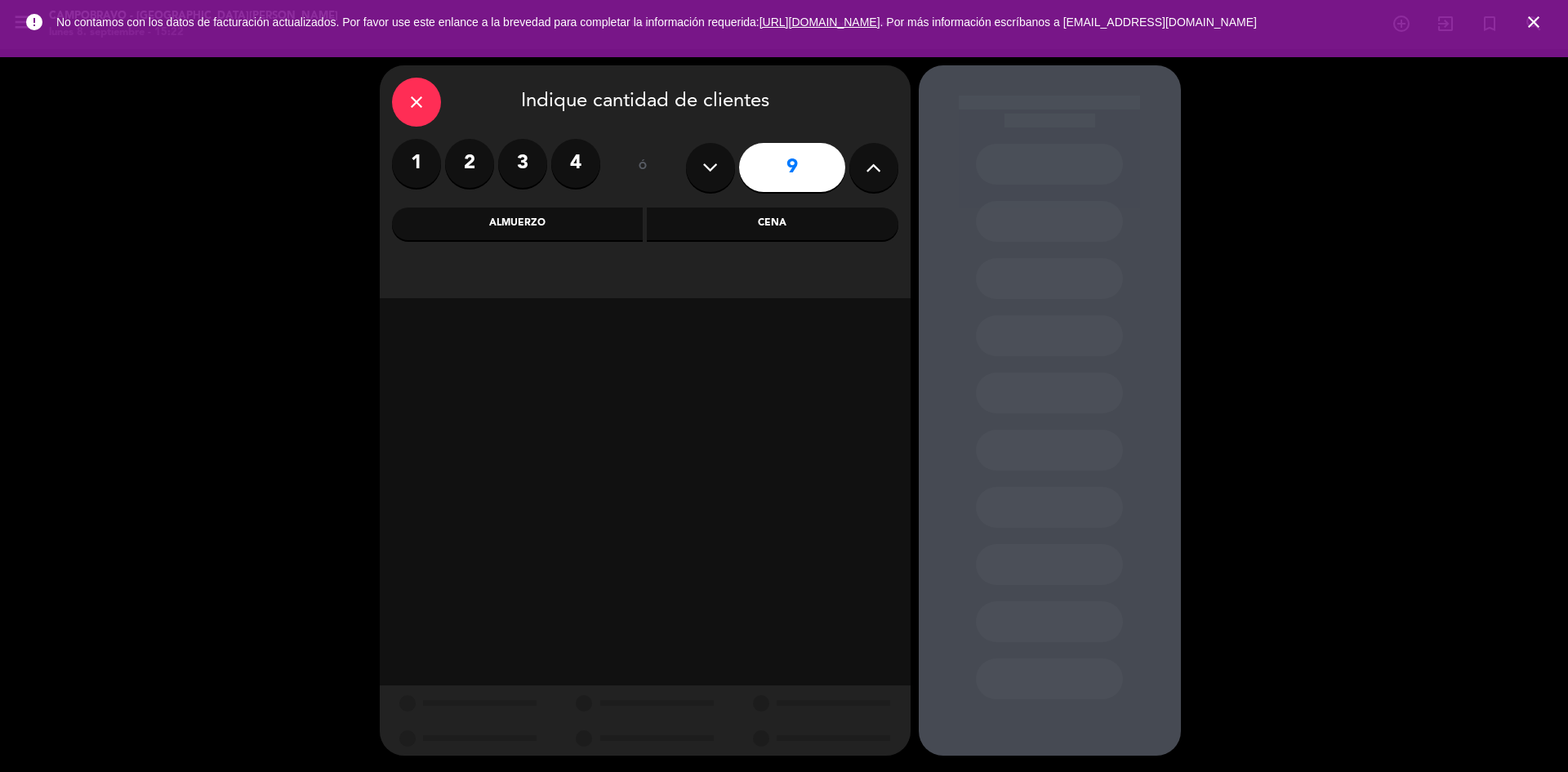
click at [720, 183] on button at bounding box center [709, 166] width 49 height 49
type input "8"
click at [561, 225] on div "Almuerzo" at bounding box center [517, 224] width 251 height 33
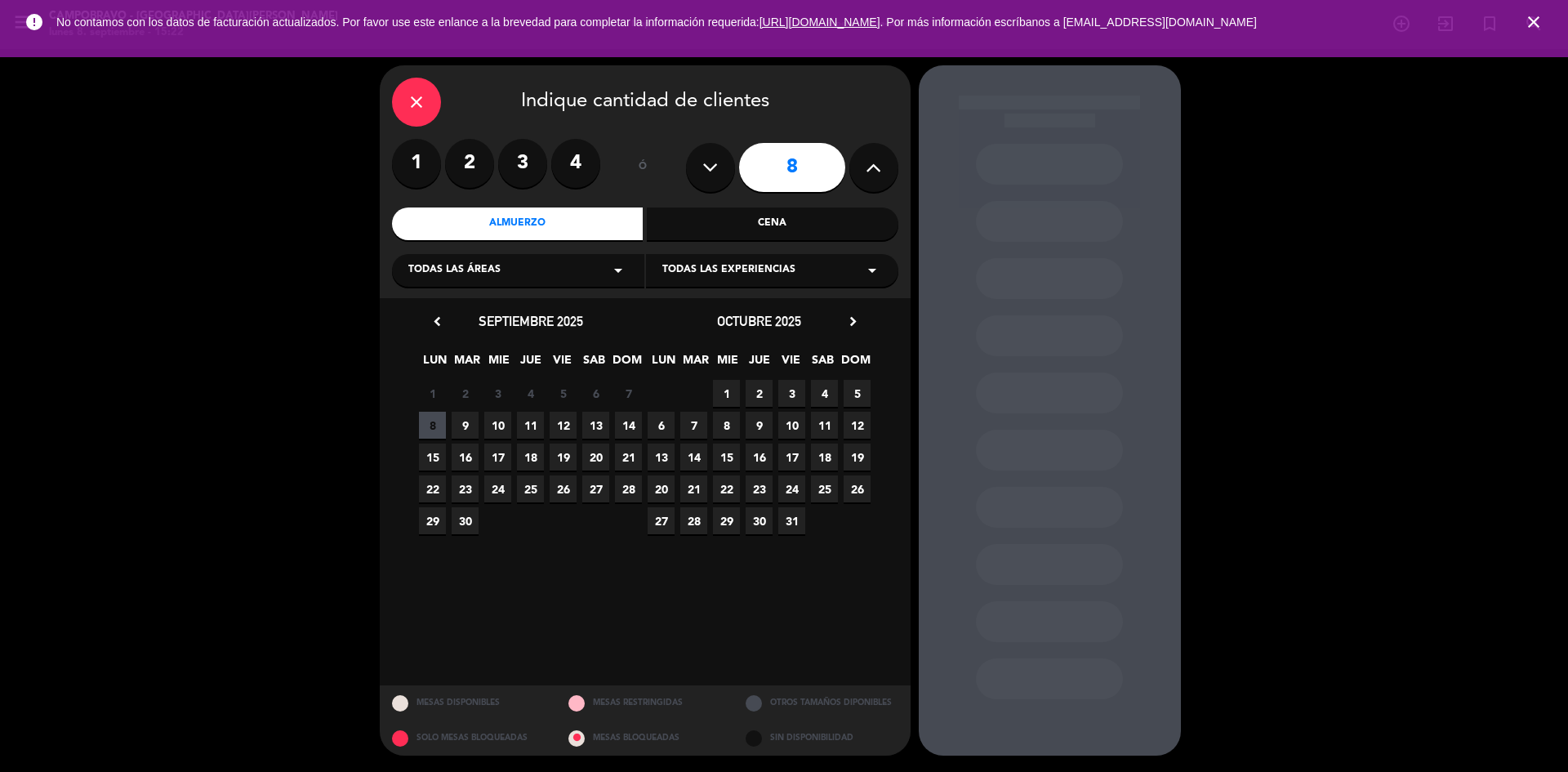
click at [560, 427] on span "12" at bounding box center [563, 425] width 27 height 27
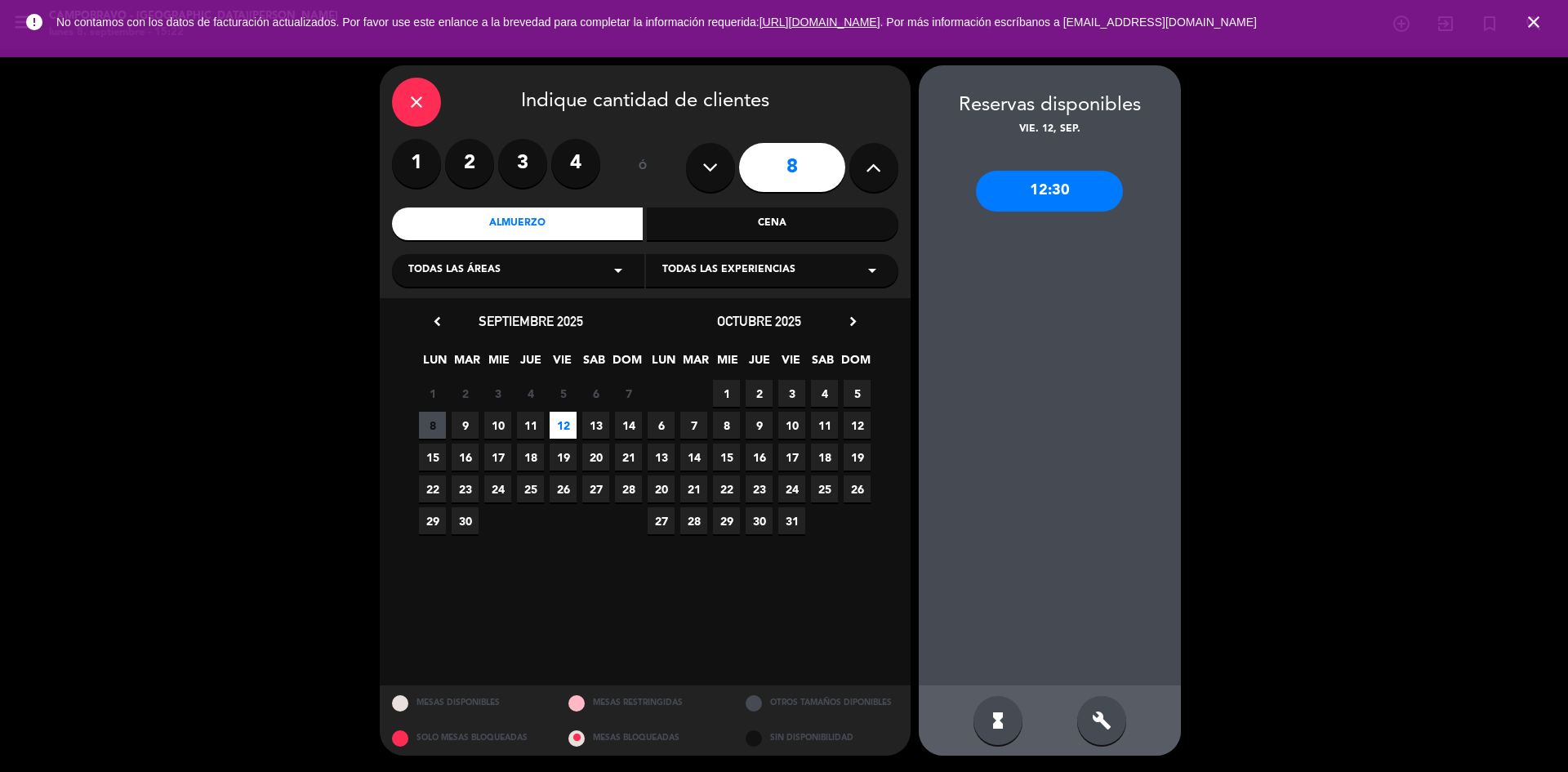
click at [1068, 188] on div "12:30" at bounding box center [1049, 190] width 147 height 41
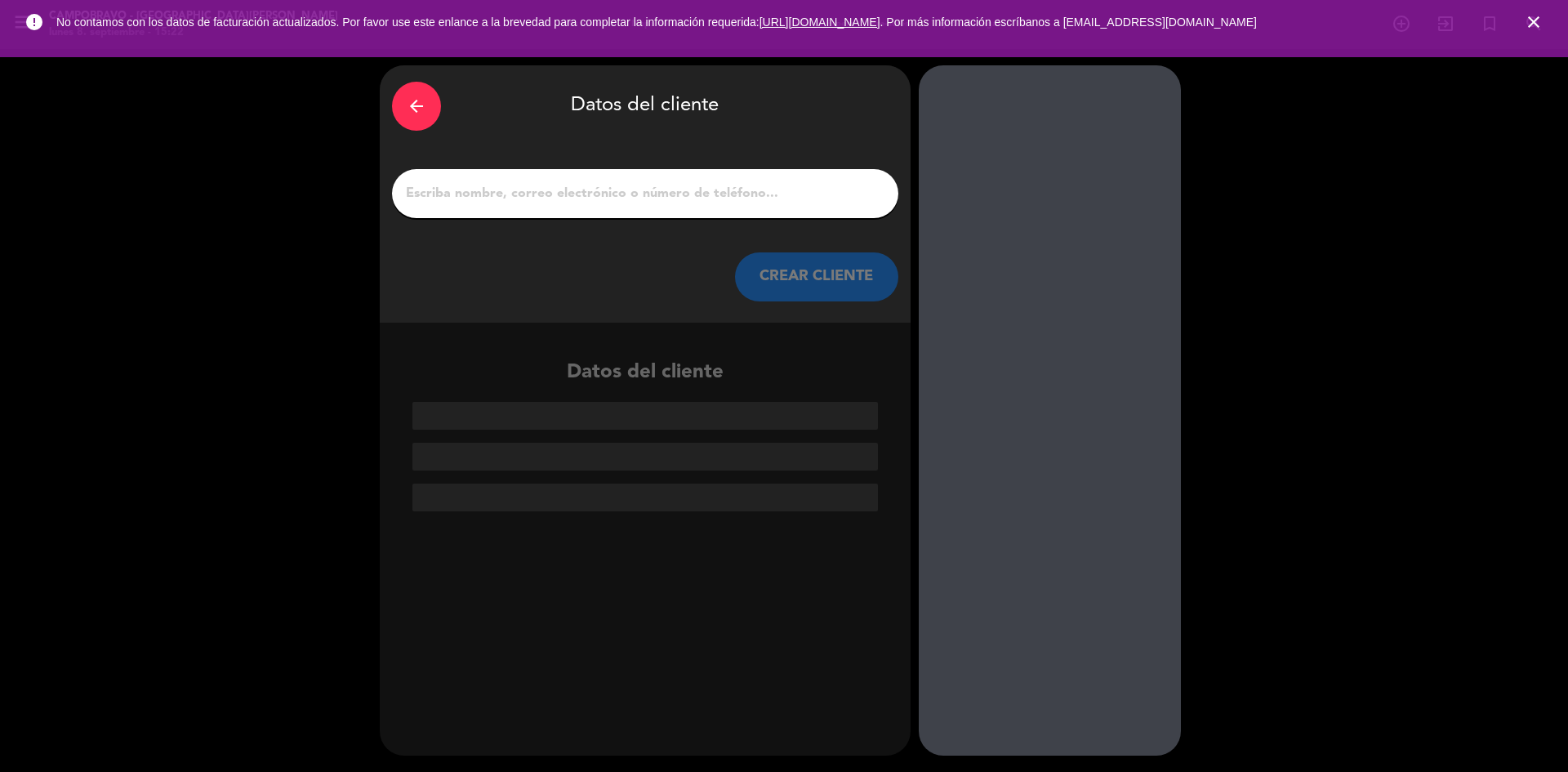
click at [563, 203] on input "1" at bounding box center [645, 193] width 482 height 23
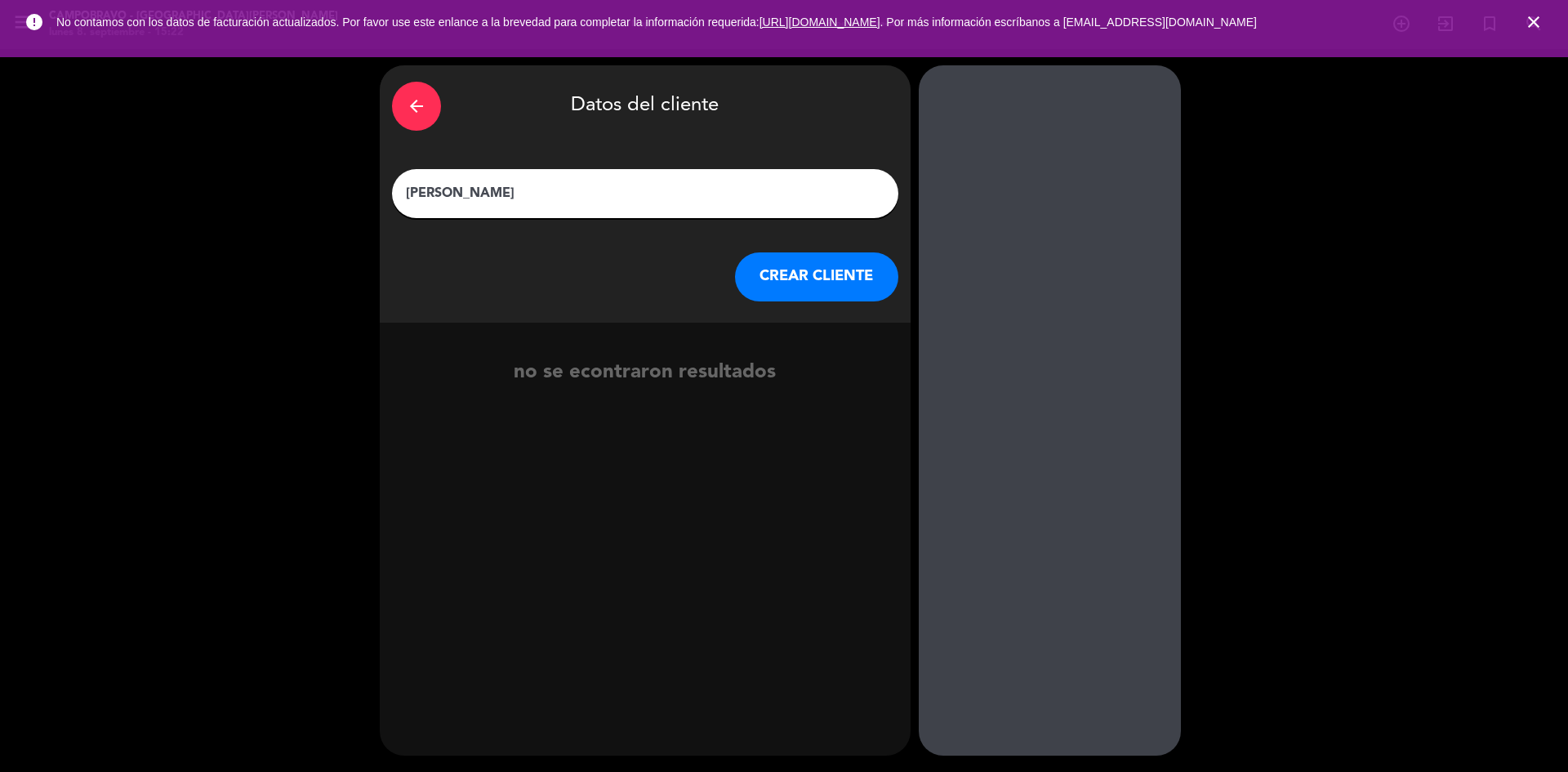
type input "[PERSON_NAME]"
click at [835, 280] on button "CREAR CLIENTE" at bounding box center [817, 276] width 163 height 49
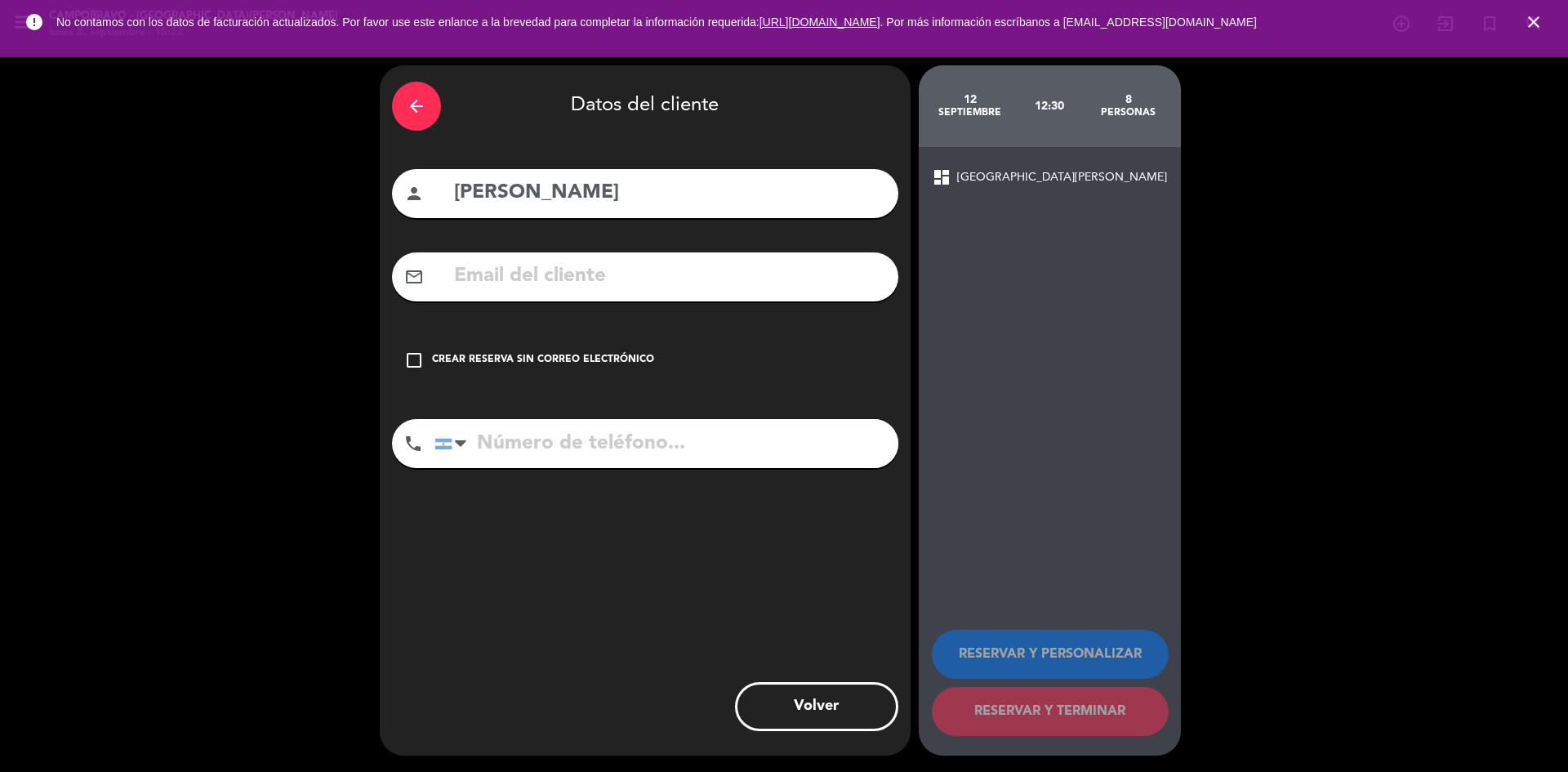
click at [520, 444] on input "tel" at bounding box center [665, 443] width 464 height 49
click at [512, 450] on input "tel" at bounding box center [665, 443] width 464 height 49
paste input "[PHONE_NUMBER]"
type input "[PHONE_NUMBER]"
click at [421, 357] on icon "check_box_outline_blank" at bounding box center [414, 360] width 19 height 19
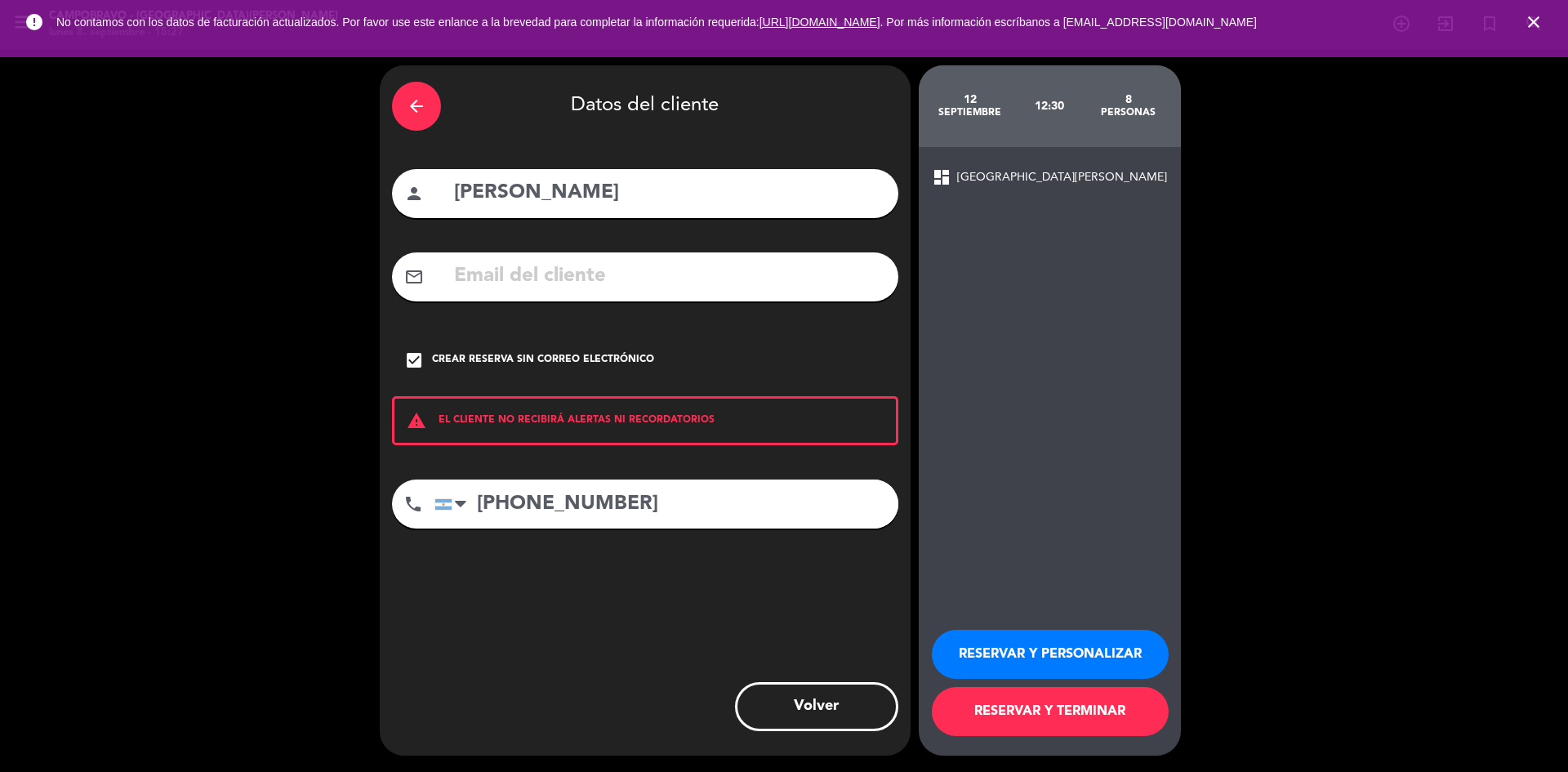
click at [1032, 718] on button "RESERVAR Y TERMINAR" at bounding box center [1050, 711] width 237 height 49
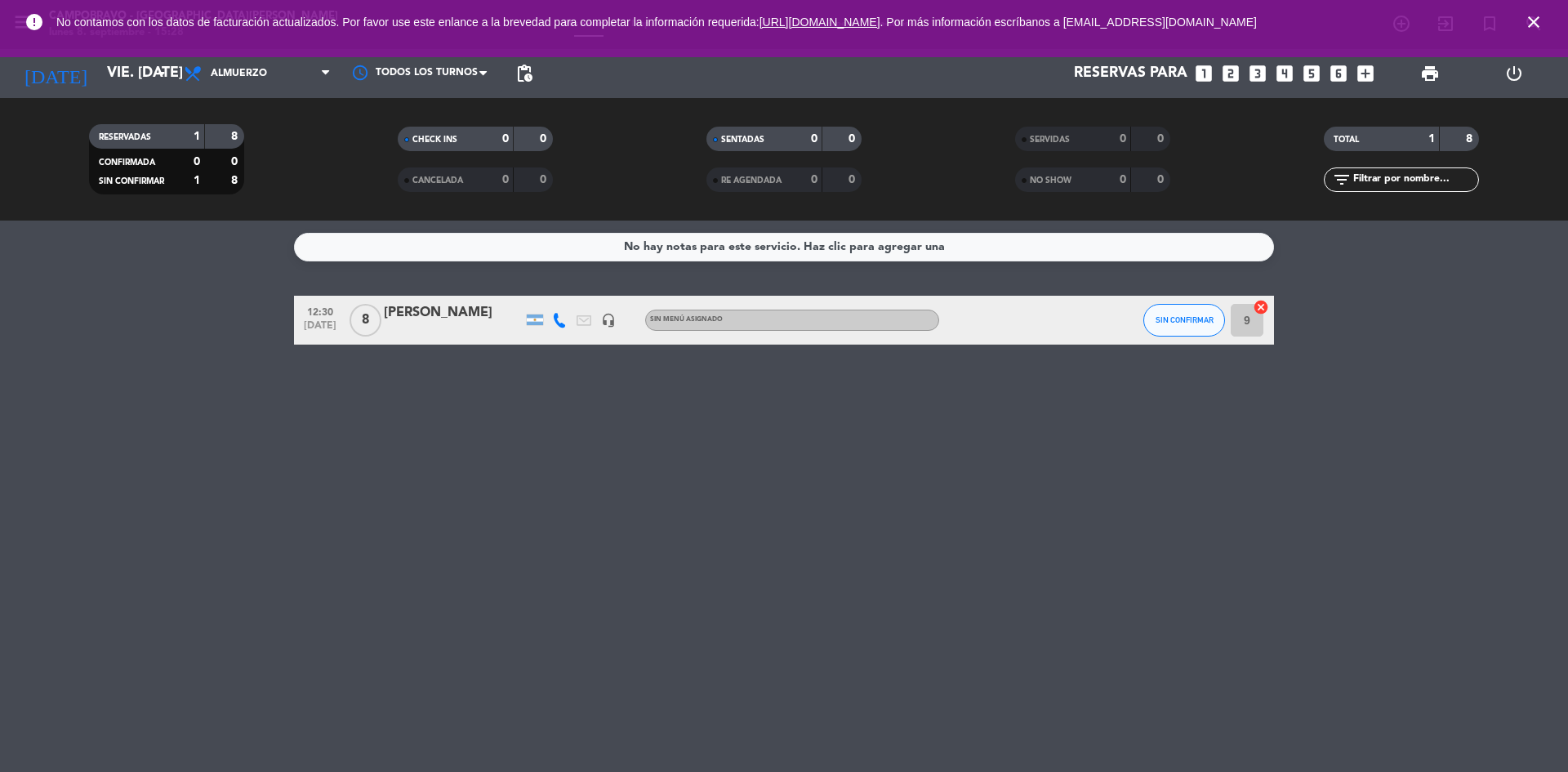
click at [1534, 18] on icon "close" at bounding box center [1534, 22] width 19 height 19
click at [442, 324] on div at bounding box center [452, 331] width 139 height 13
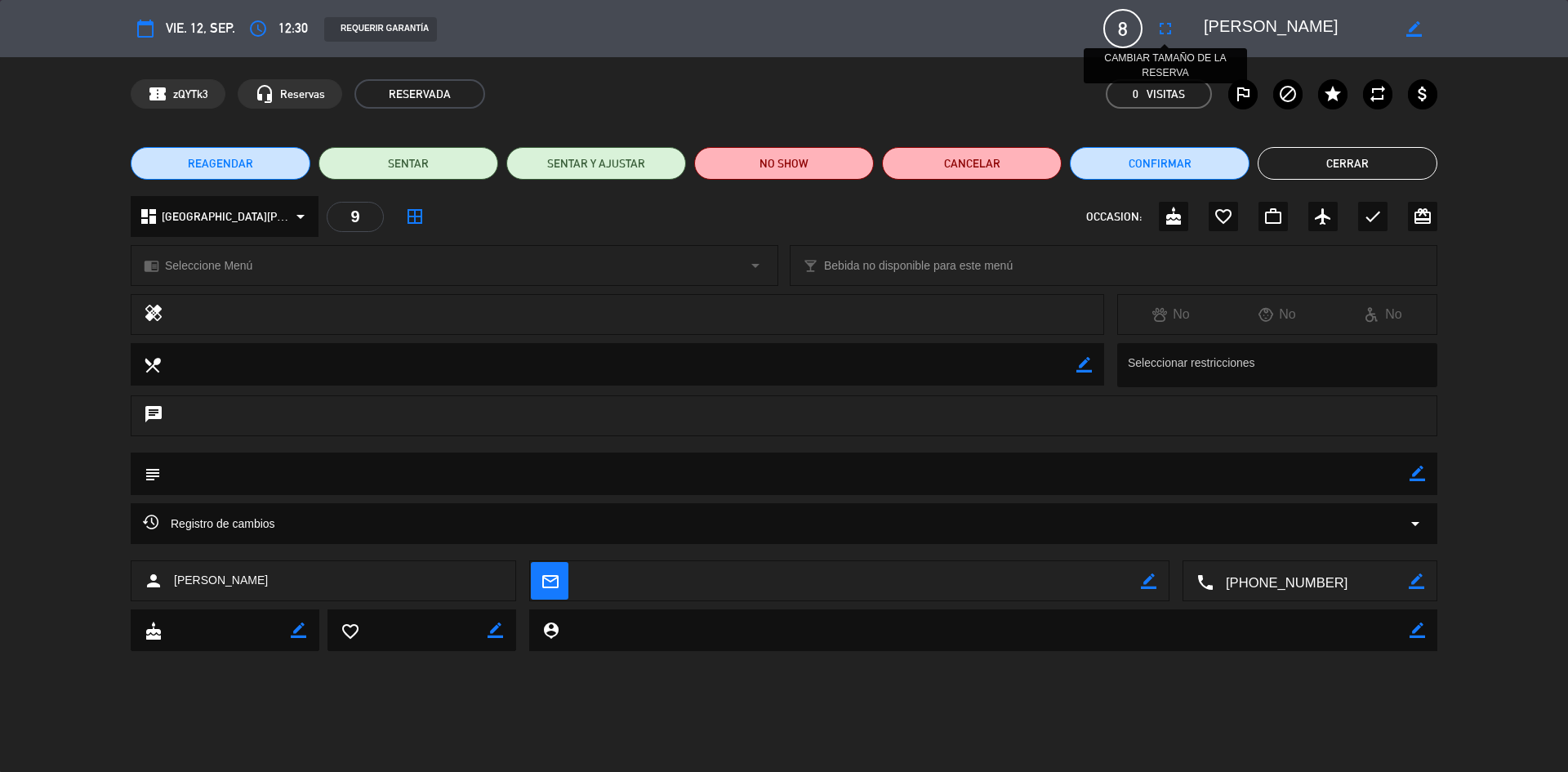
click at [1165, 31] on icon "fullscreen" at bounding box center [1165, 29] width 19 height 19
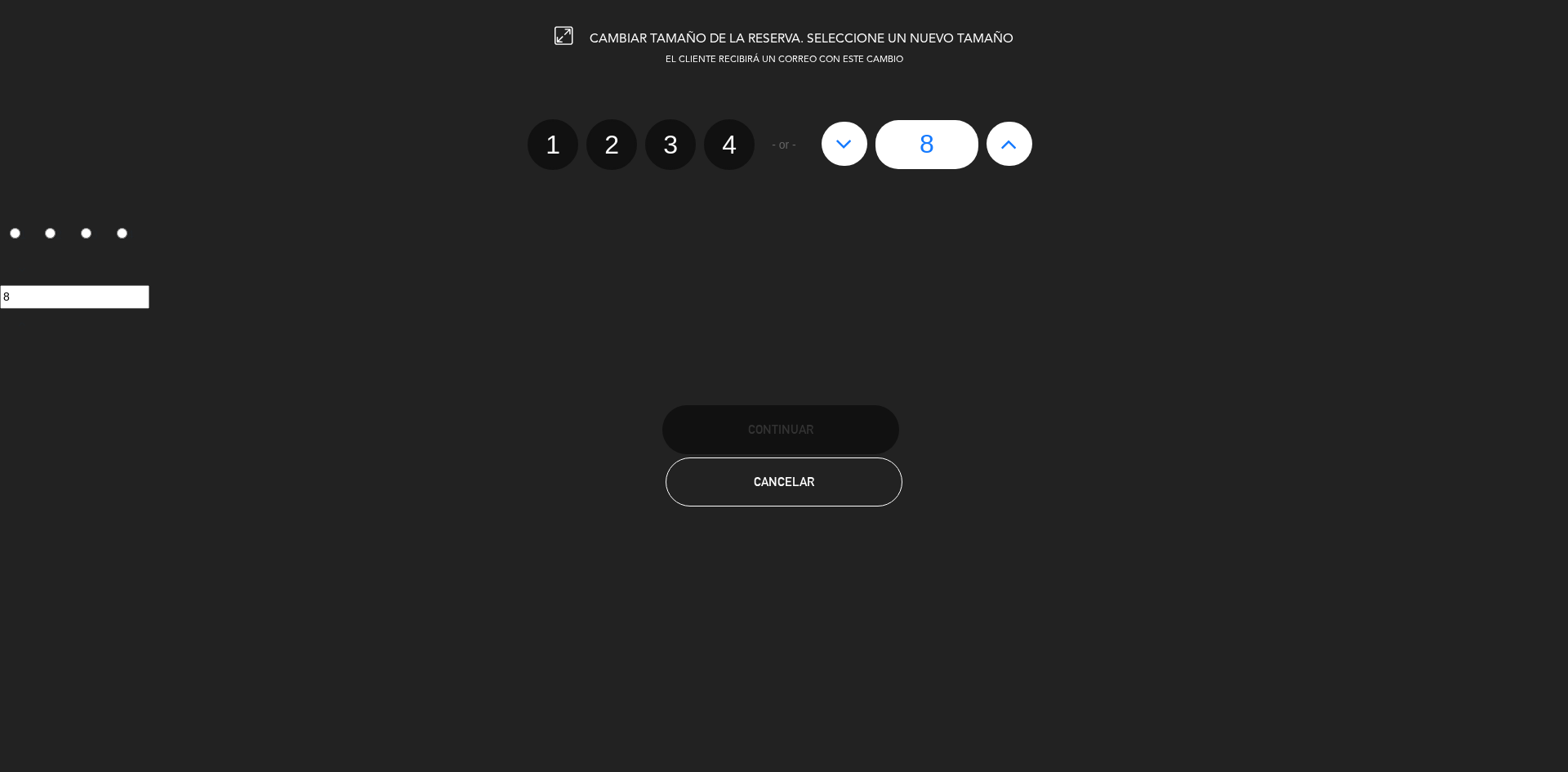
click at [843, 148] on icon at bounding box center [844, 143] width 17 height 26
type input "7"
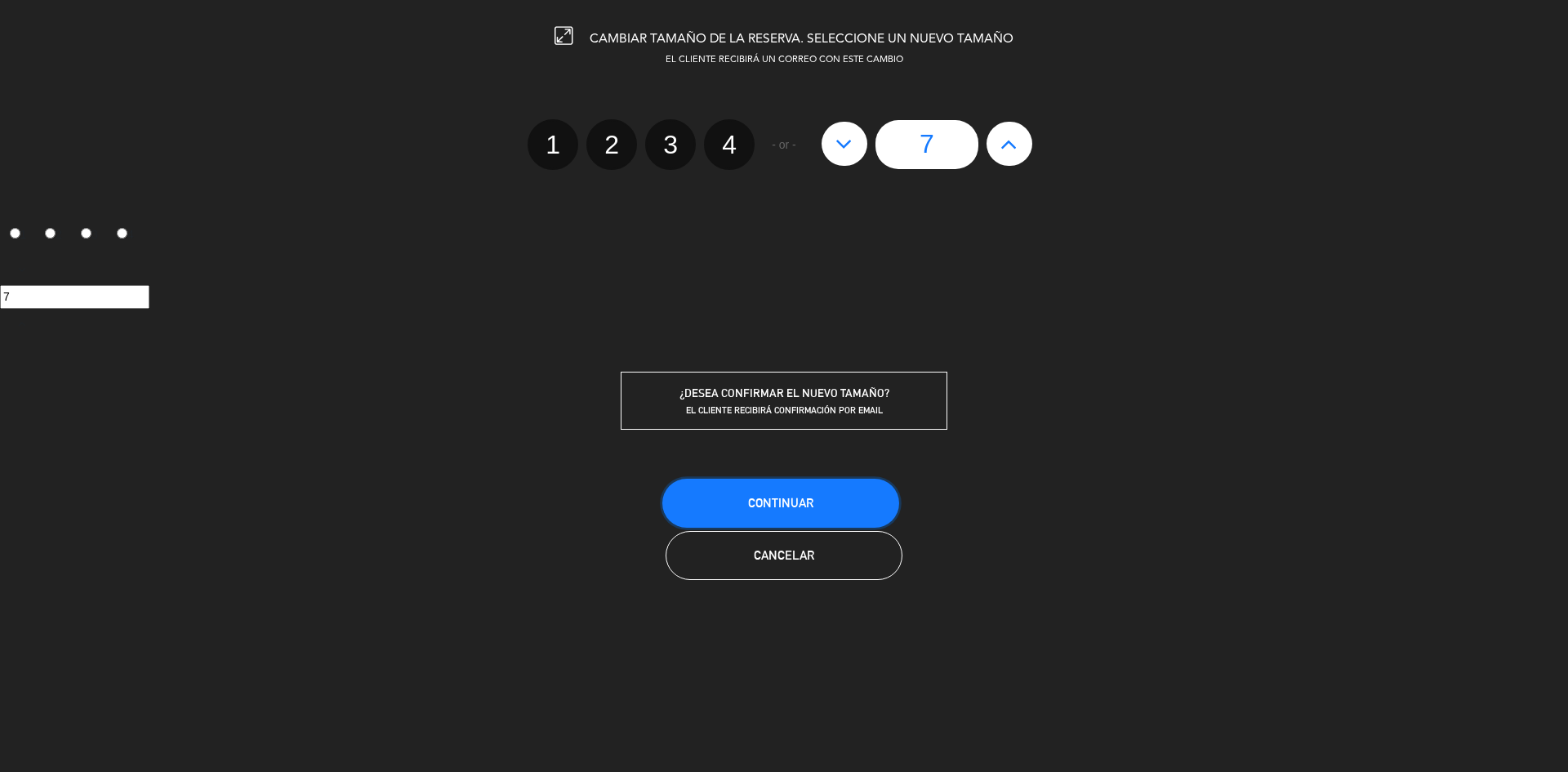
click at [819, 505] on button "Continuar" at bounding box center [781, 502] width 237 height 49
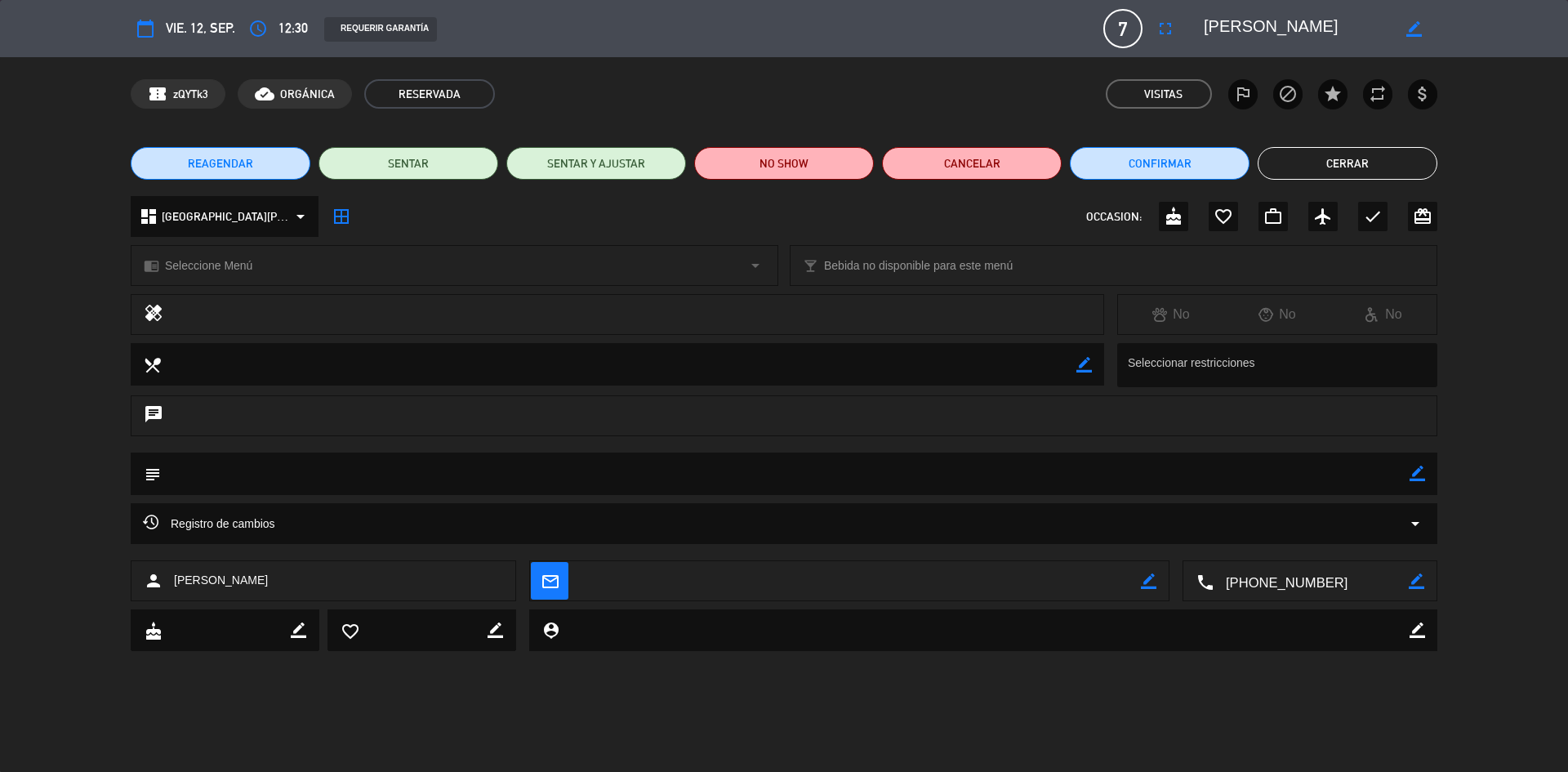
click at [1314, 156] on button "Cerrar" at bounding box center [1347, 164] width 180 height 33
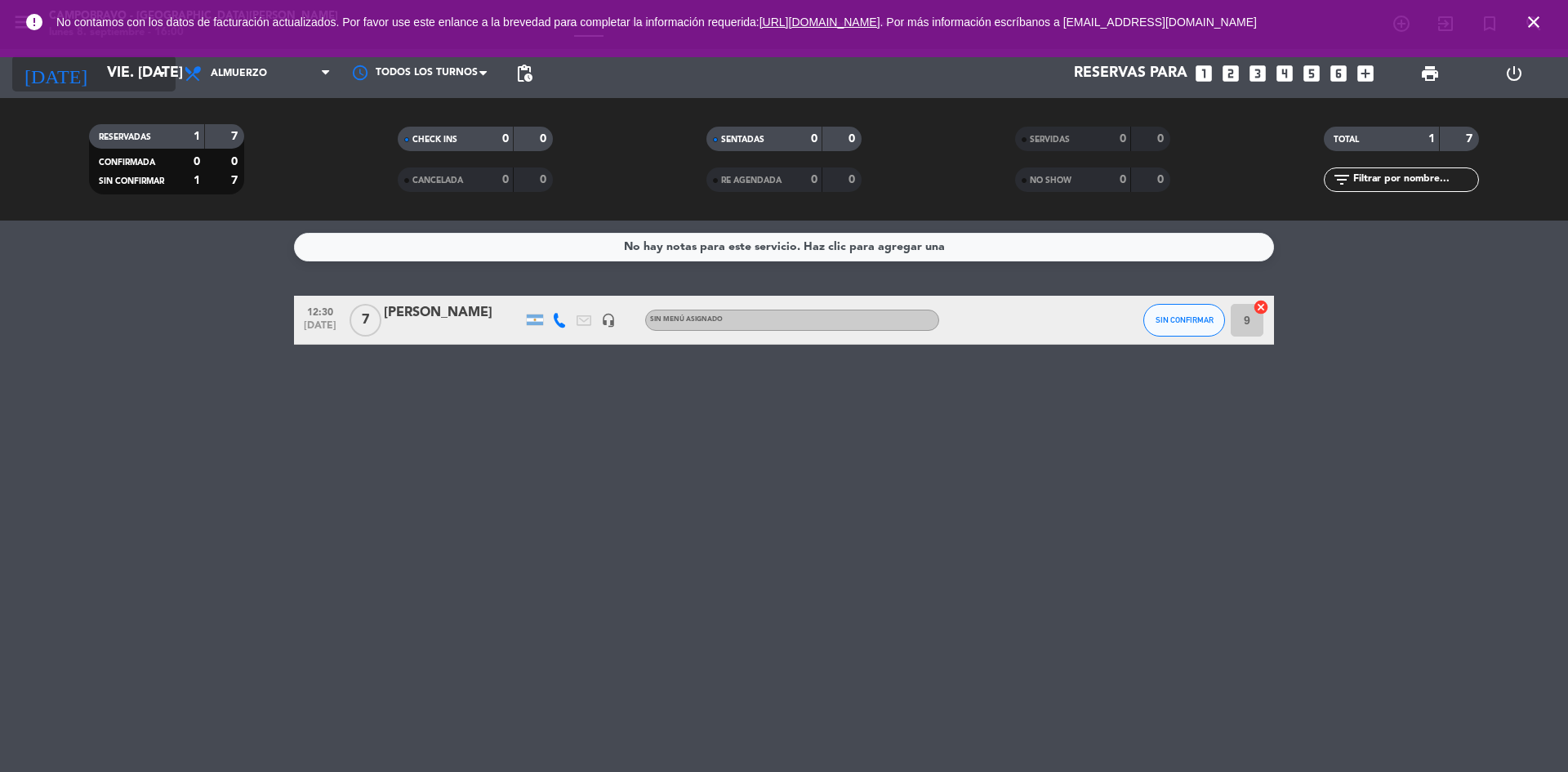
click at [162, 76] on icon "arrow_drop_down" at bounding box center [162, 74] width 19 height 19
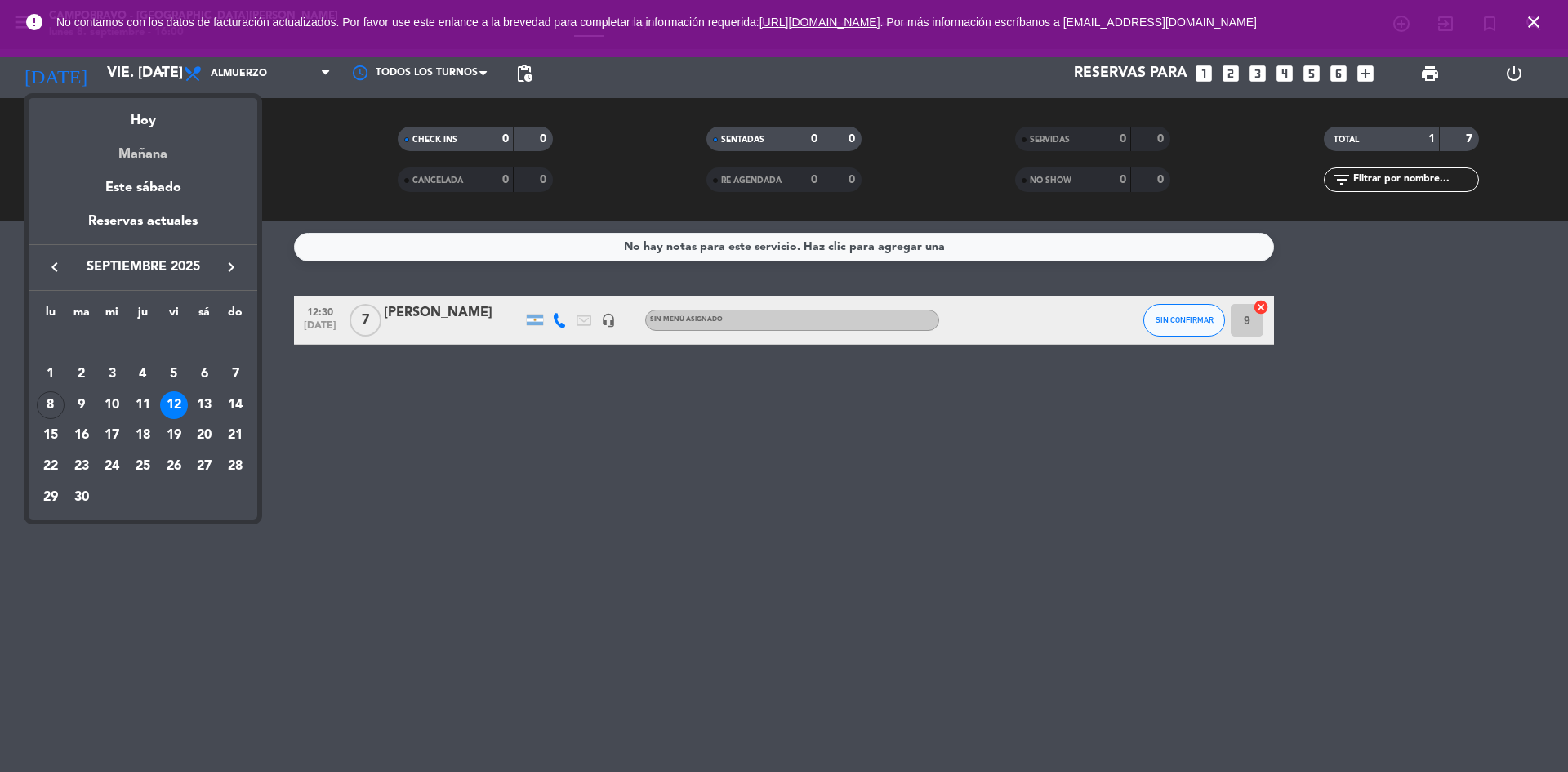
click at [161, 155] on div "Mañana" at bounding box center [142, 147] width 229 height 33
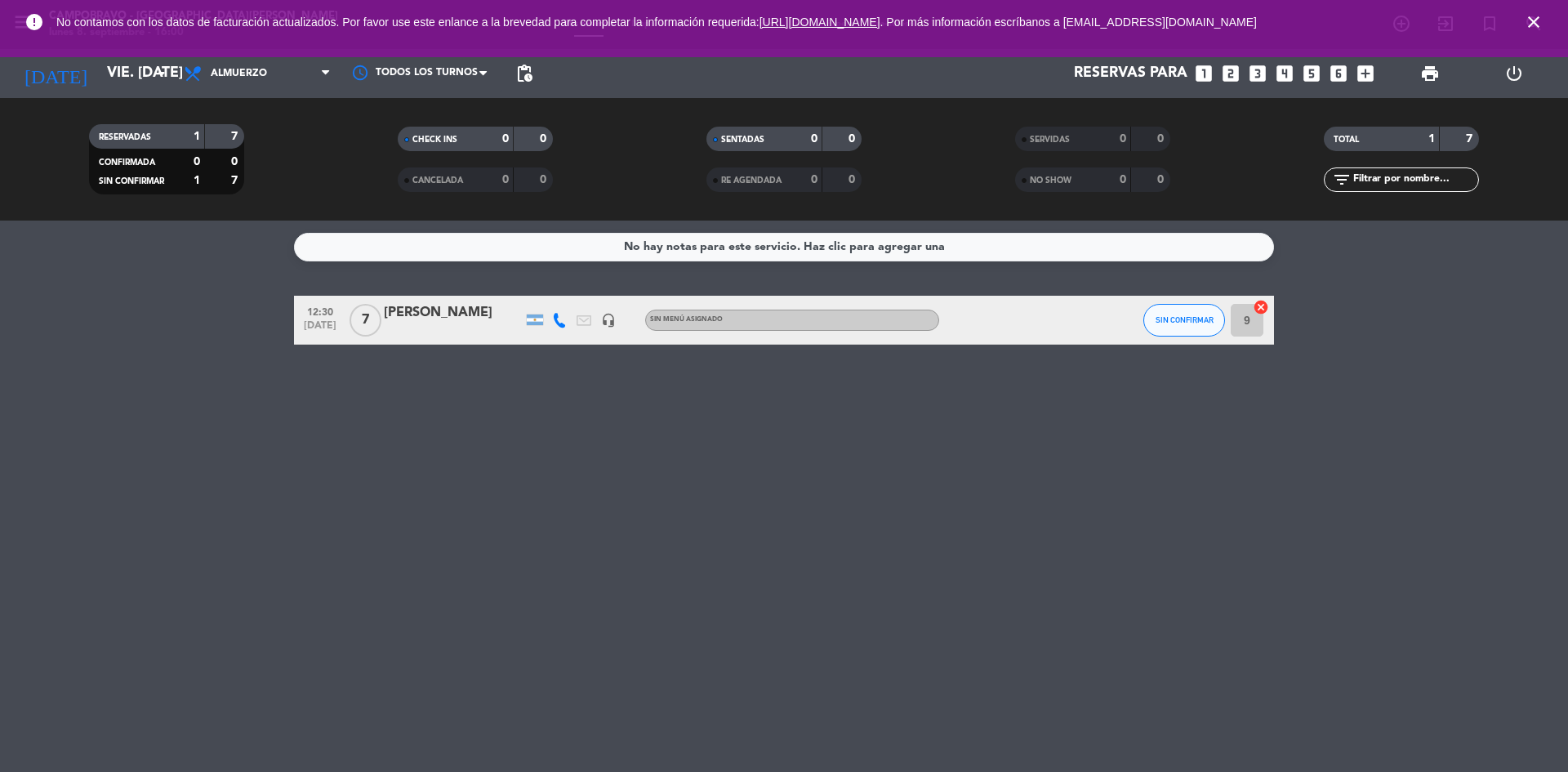
type input "[DATE] sep."
